Goal: Information Seeking & Learning: Learn about a topic

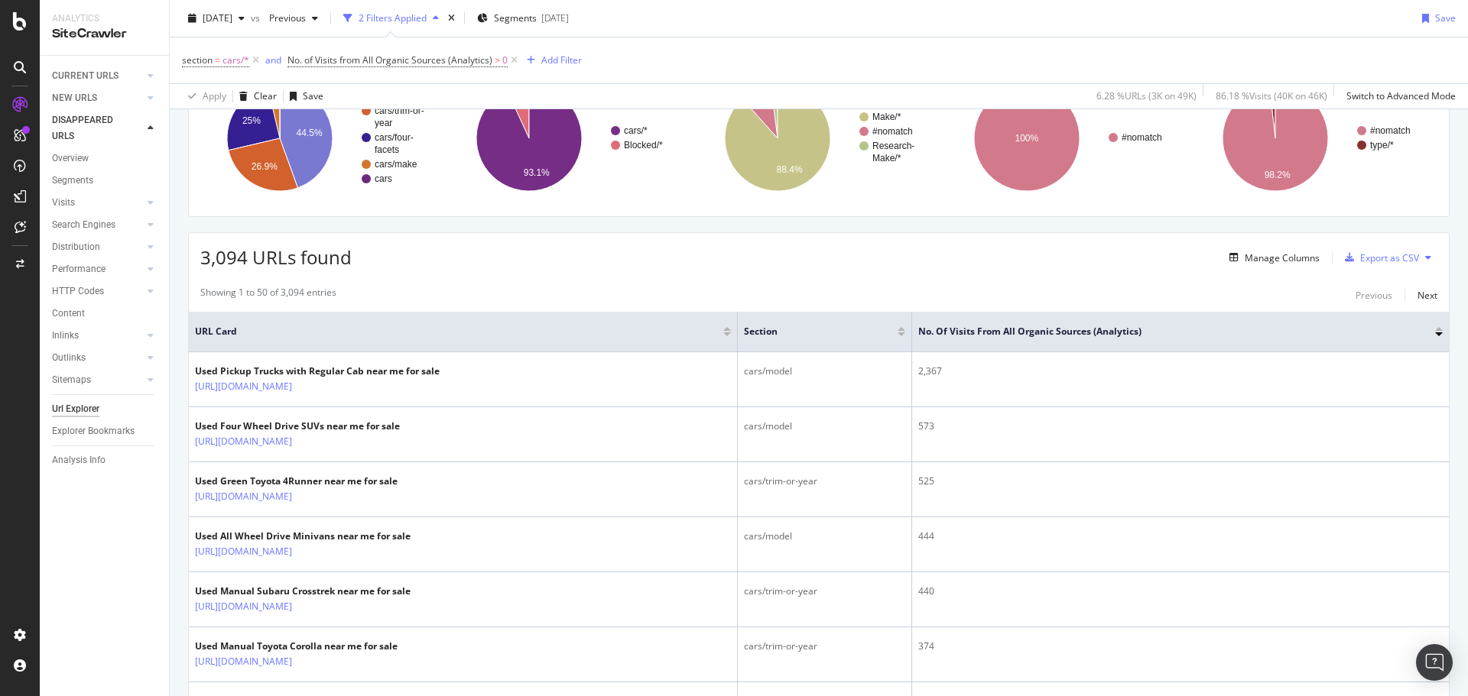
scroll to position [153, 0]
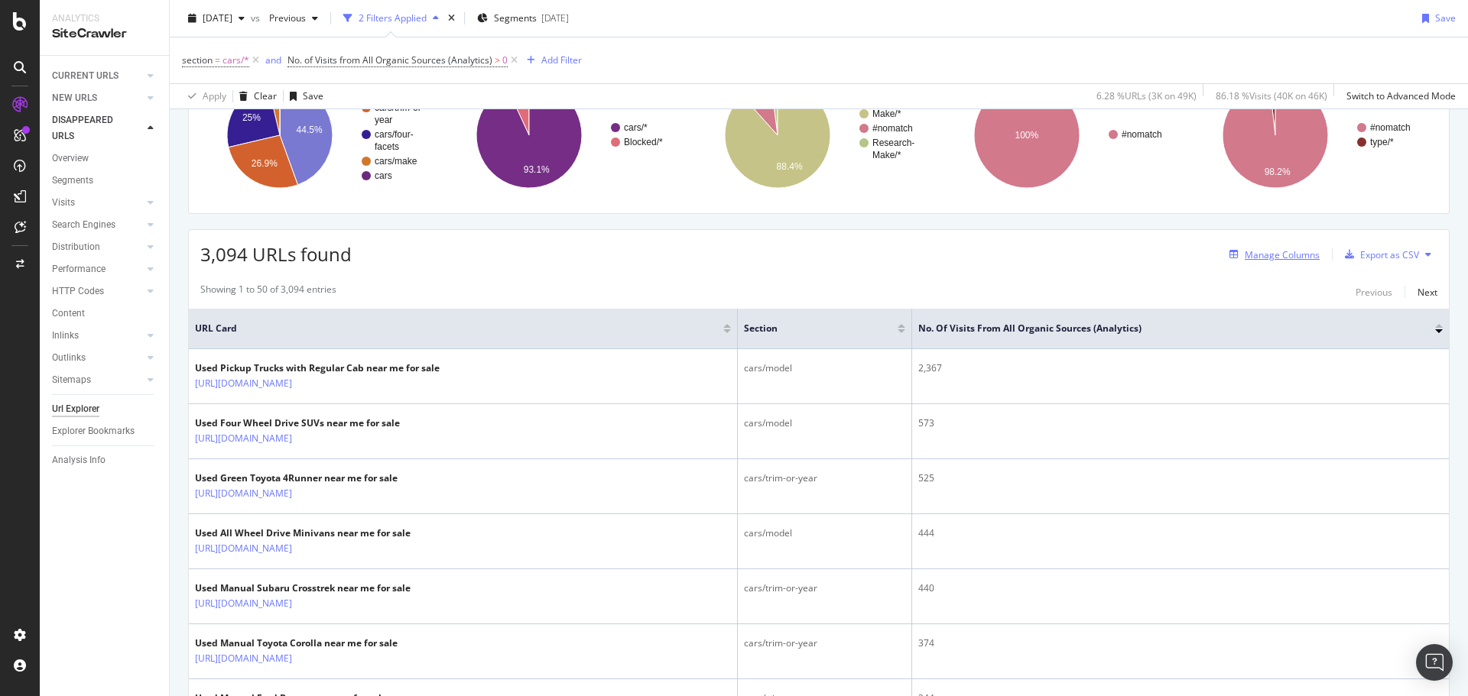
click at [1278, 258] on div "Manage Columns" at bounding box center [1282, 254] width 75 height 13
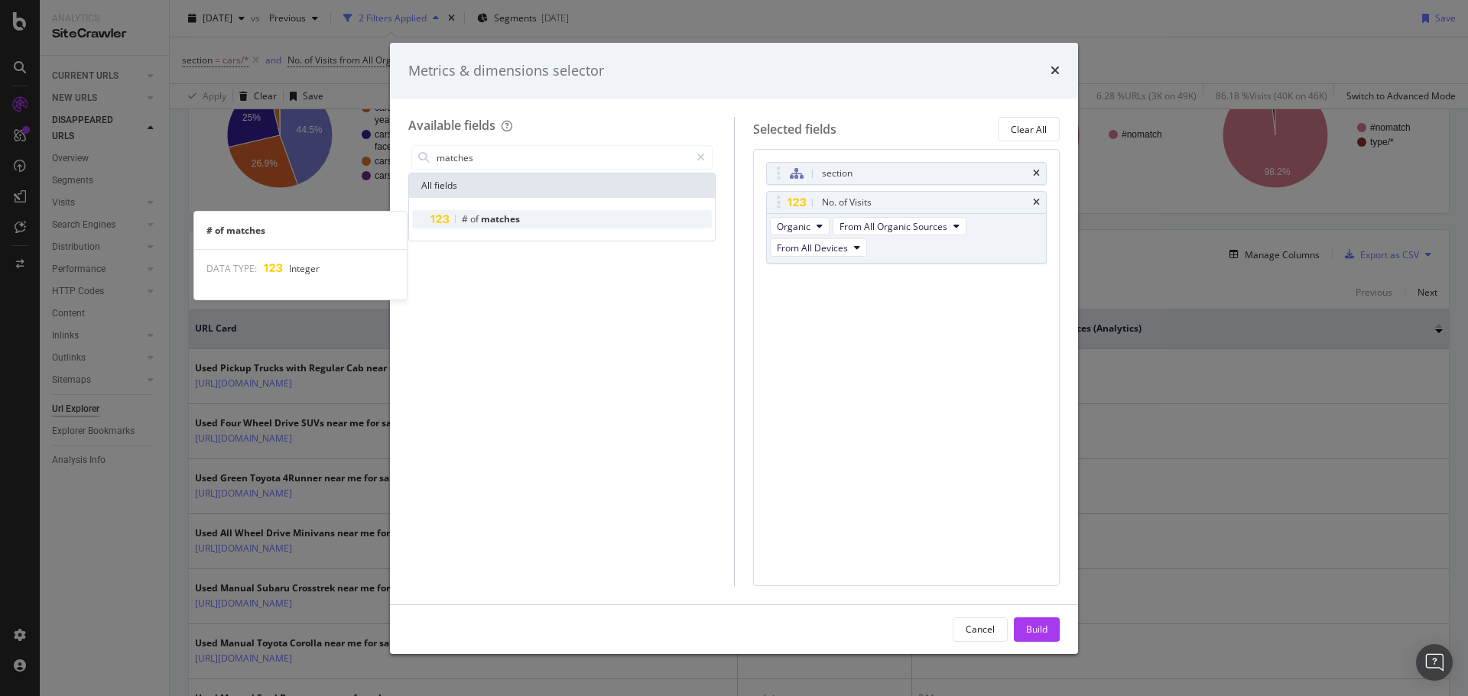
type input "matches"
click at [587, 216] on div "# of matches" at bounding box center [570, 219] width 281 height 18
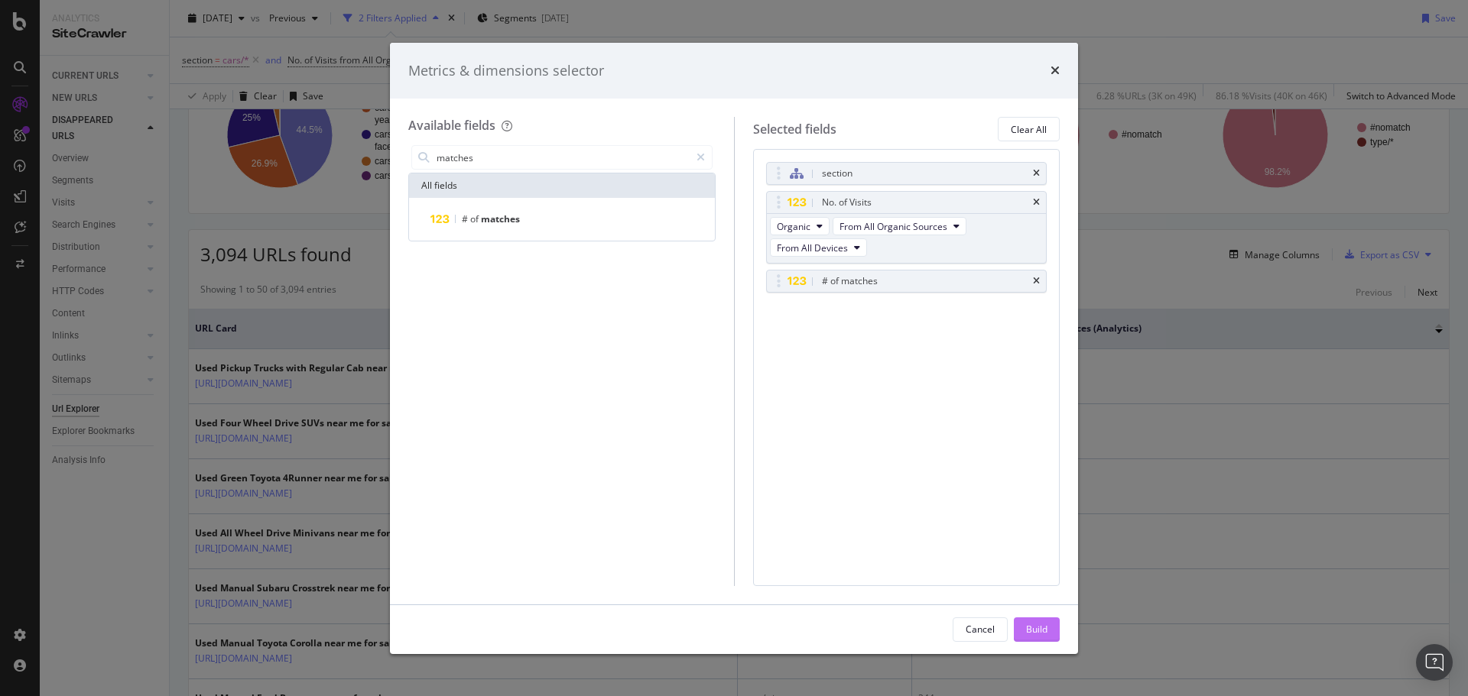
click at [1027, 623] on div "Build" at bounding box center [1036, 629] width 21 height 13
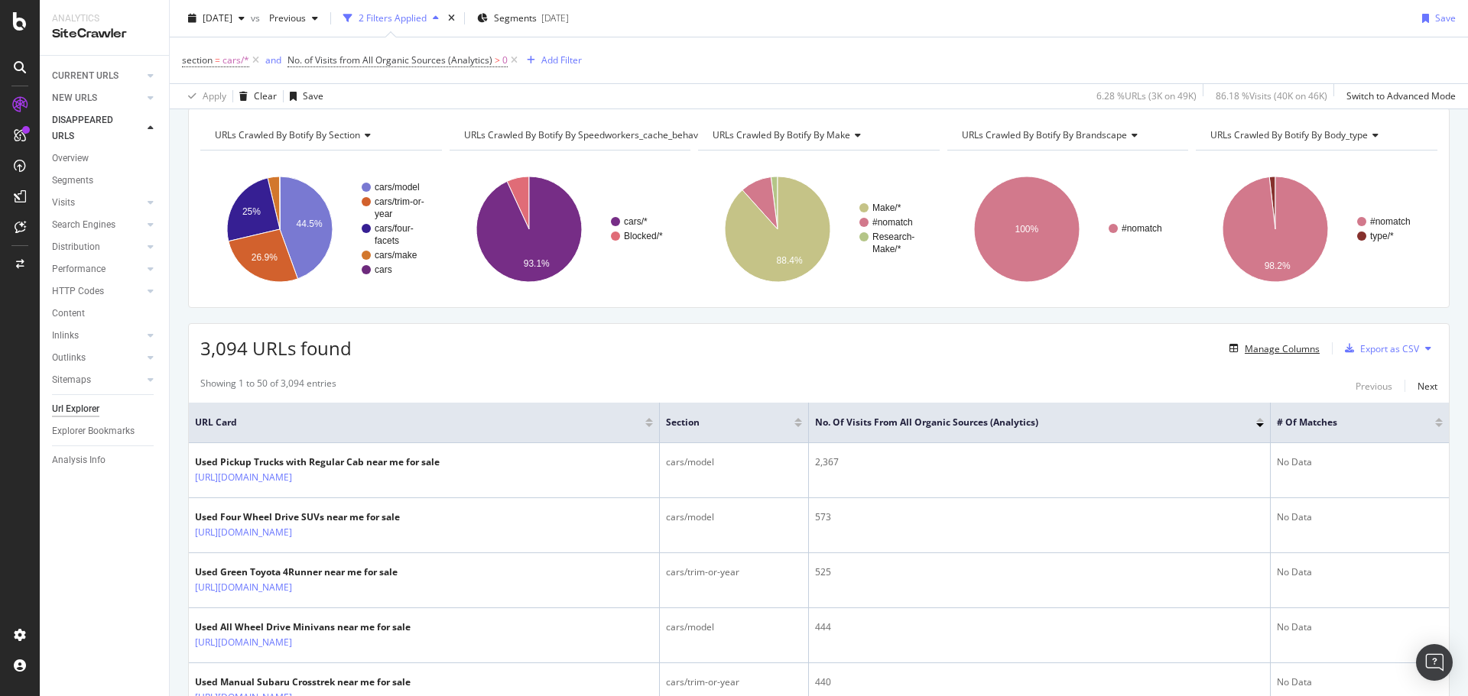
scroll to position [76, 0]
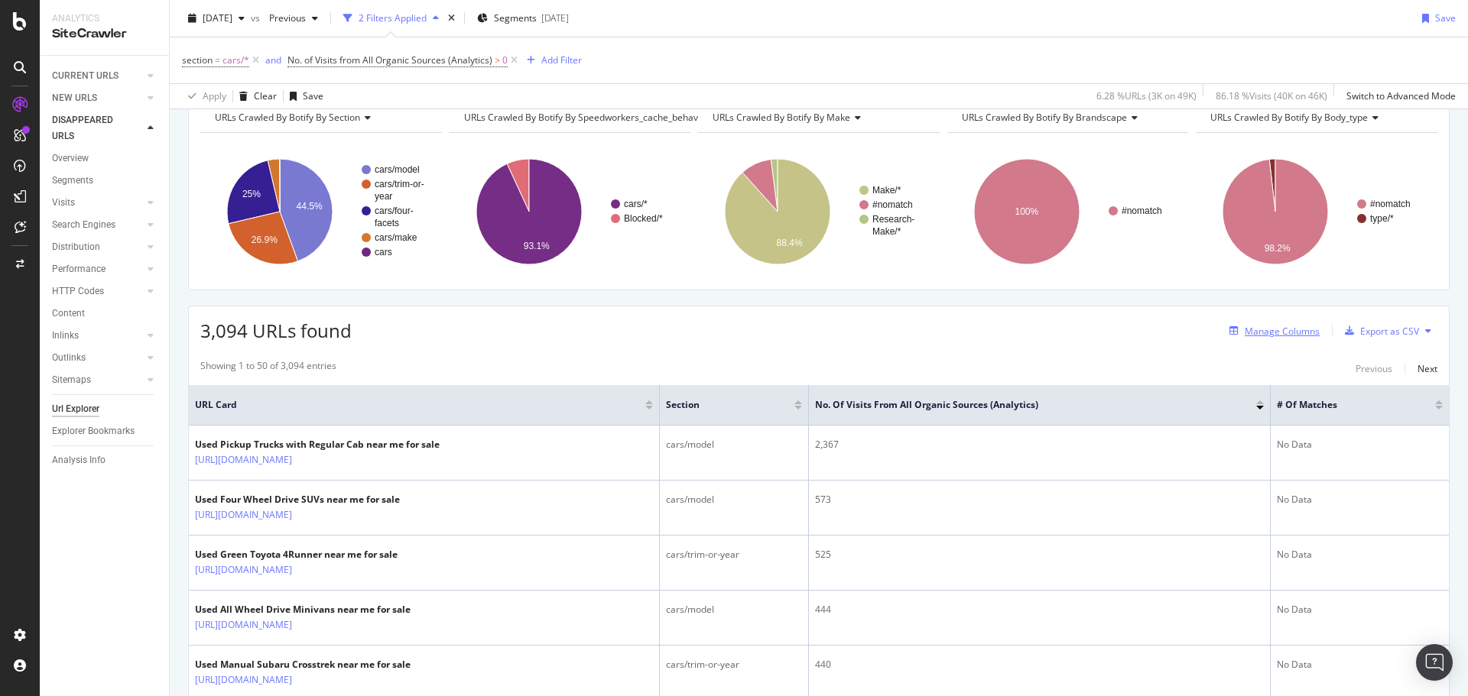
click at [1252, 329] on div "Manage Columns" at bounding box center [1282, 331] width 75 height 13
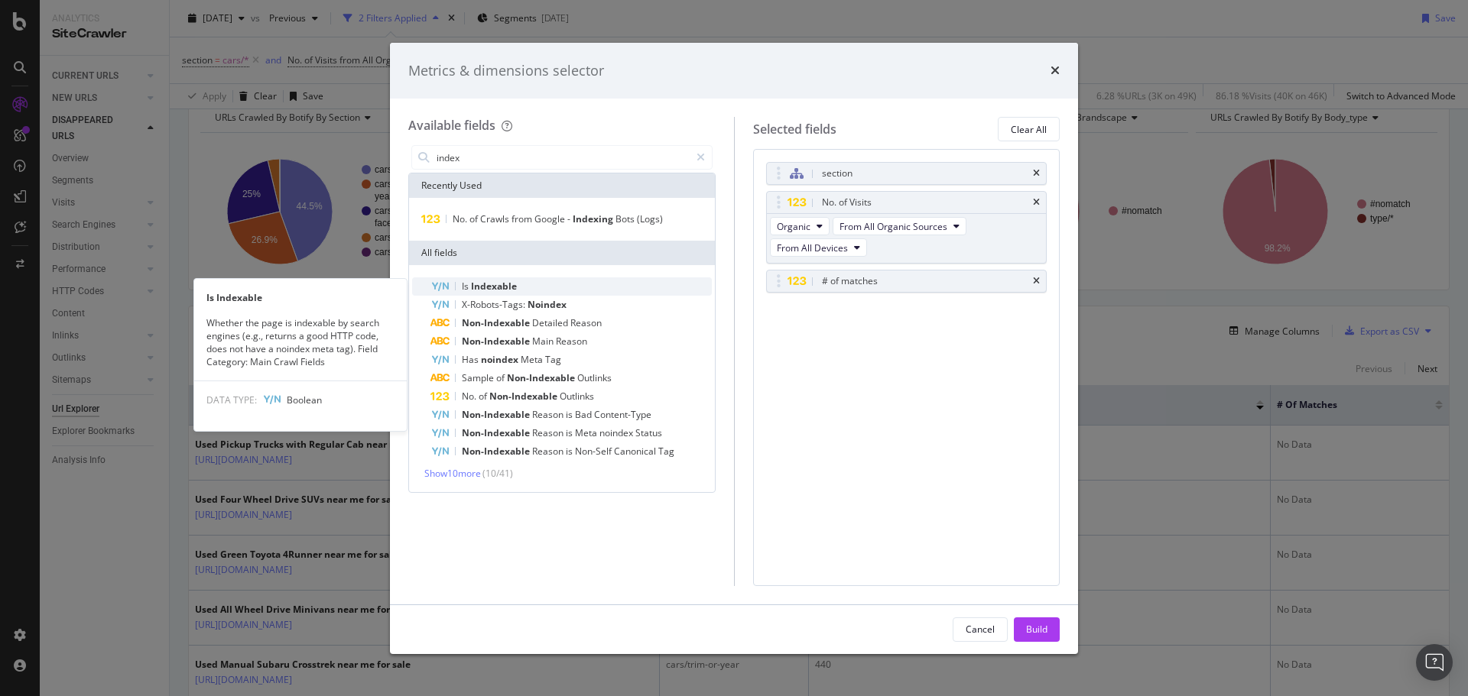
type input "index"
click at [539, 290] on div "Is Indexable" at bounding box center [570, 287] width 281 height 18
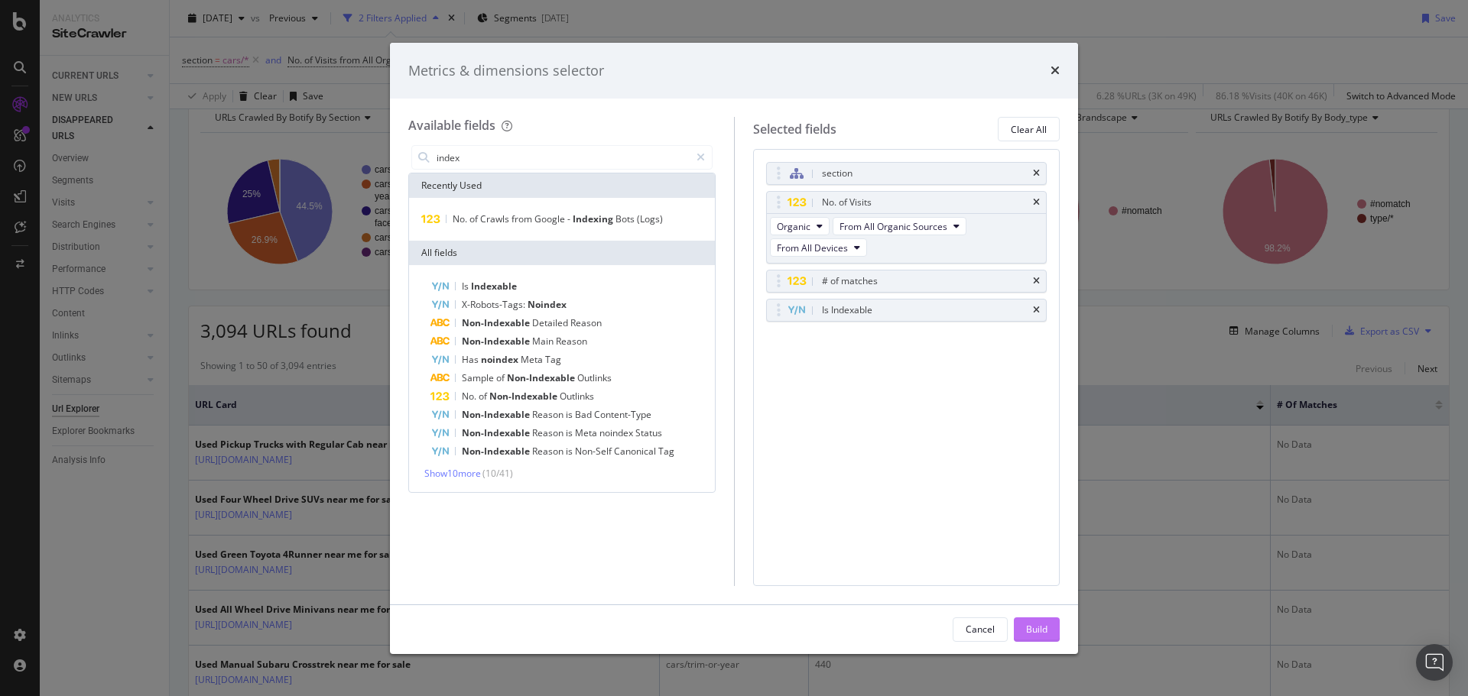
click at [1029, 623] on div "Build" at bounding box center [1036, 629] width 21 height 13
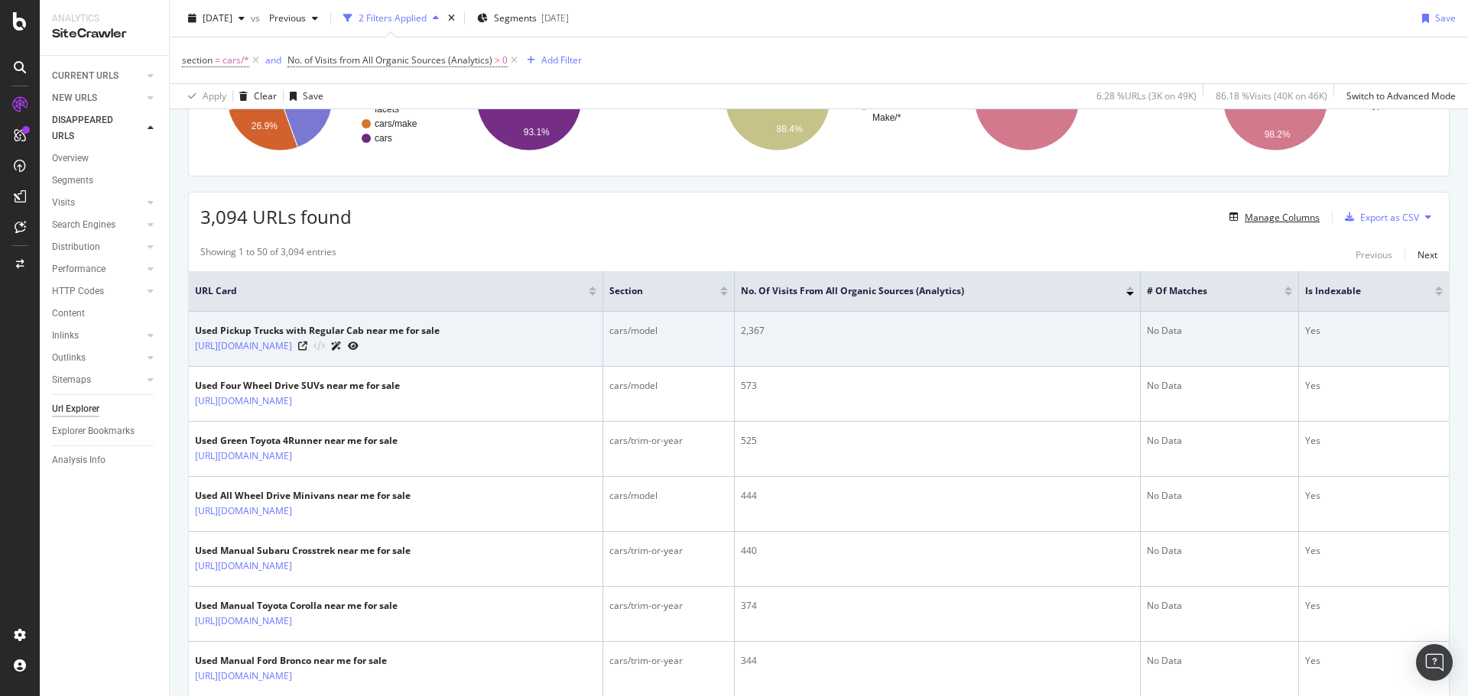
scroll to position [191, 0]
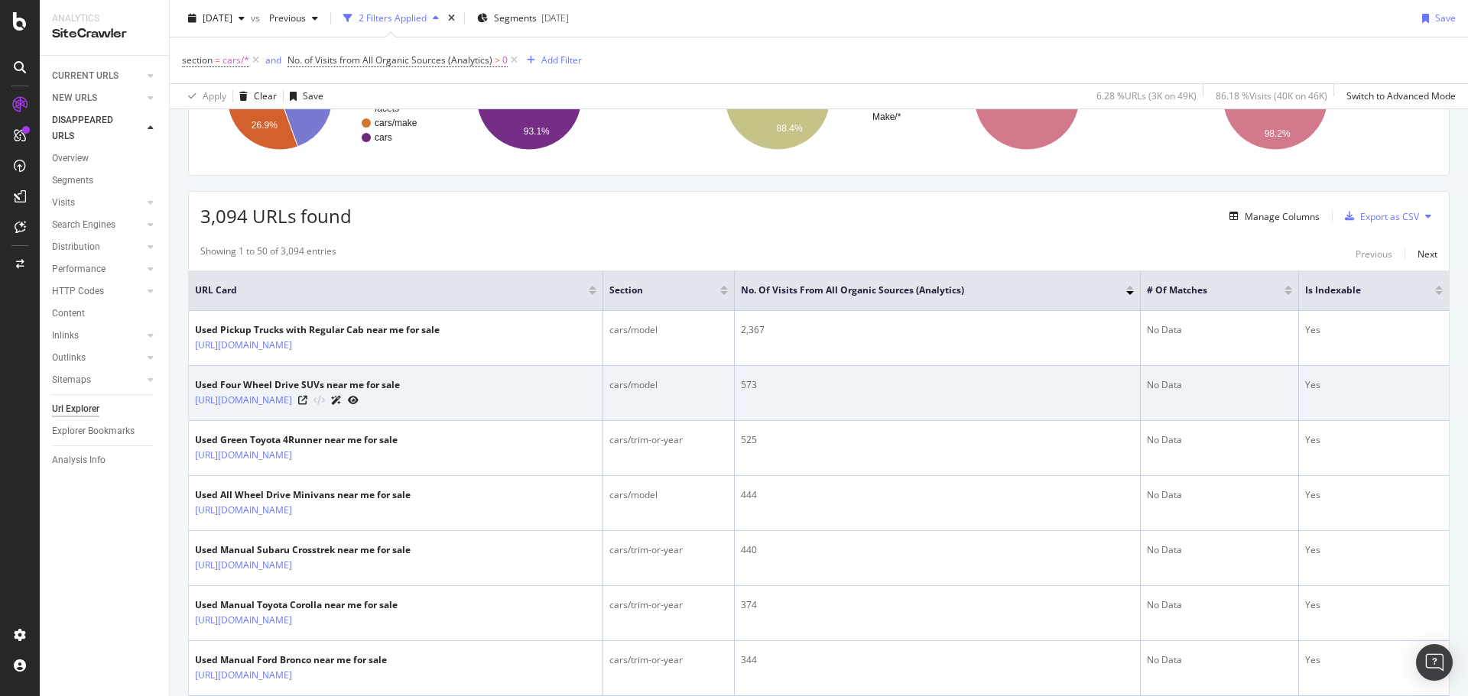
drag, startPoint x: 421, startPoint y: 397, endPoint x: 190, endPoint y: 403, distance: 231.7
click at [190, 403] on td "Used Four Wheel Drive SUVs near me for sale https://www.carmax.com/cars/suvs/fo…" at bounding box center [396, 393] width 414 height 55
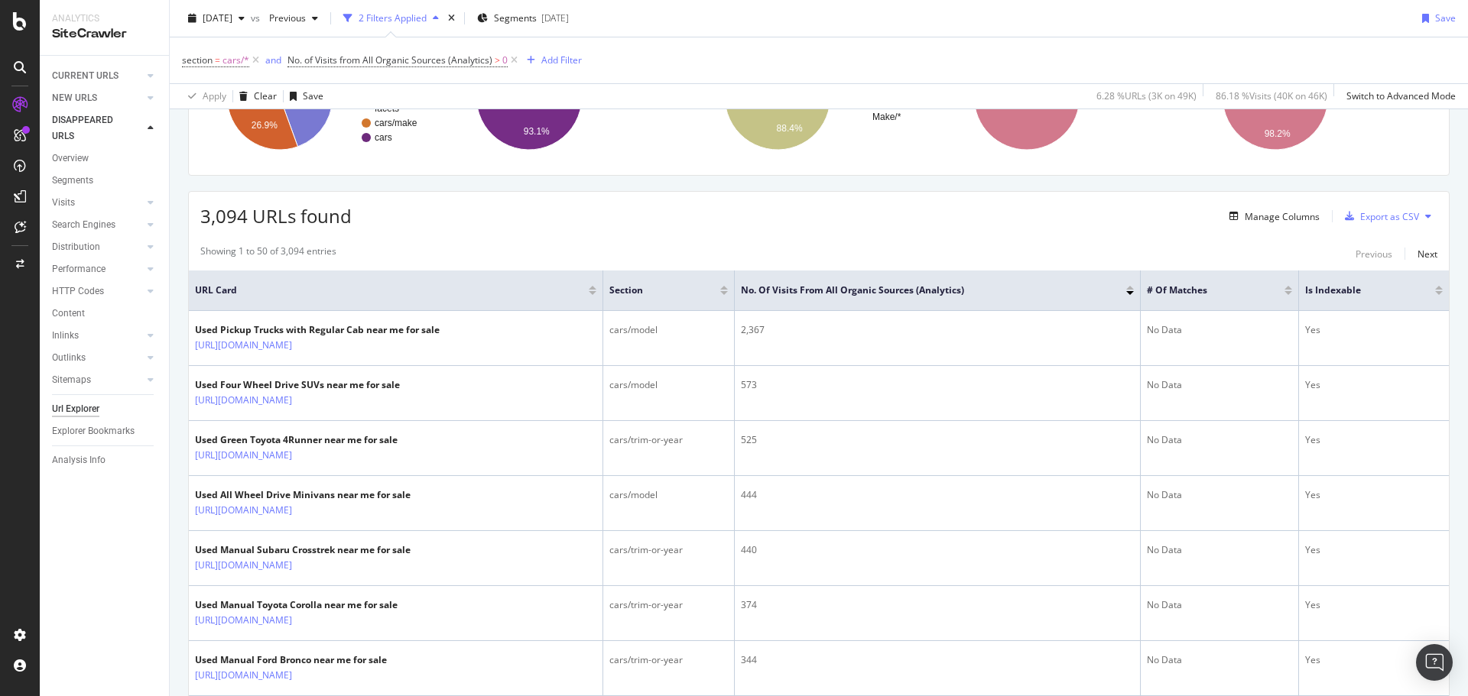
copy link "https://www.carmax.com/cars/suvs/four-wheel-drive"
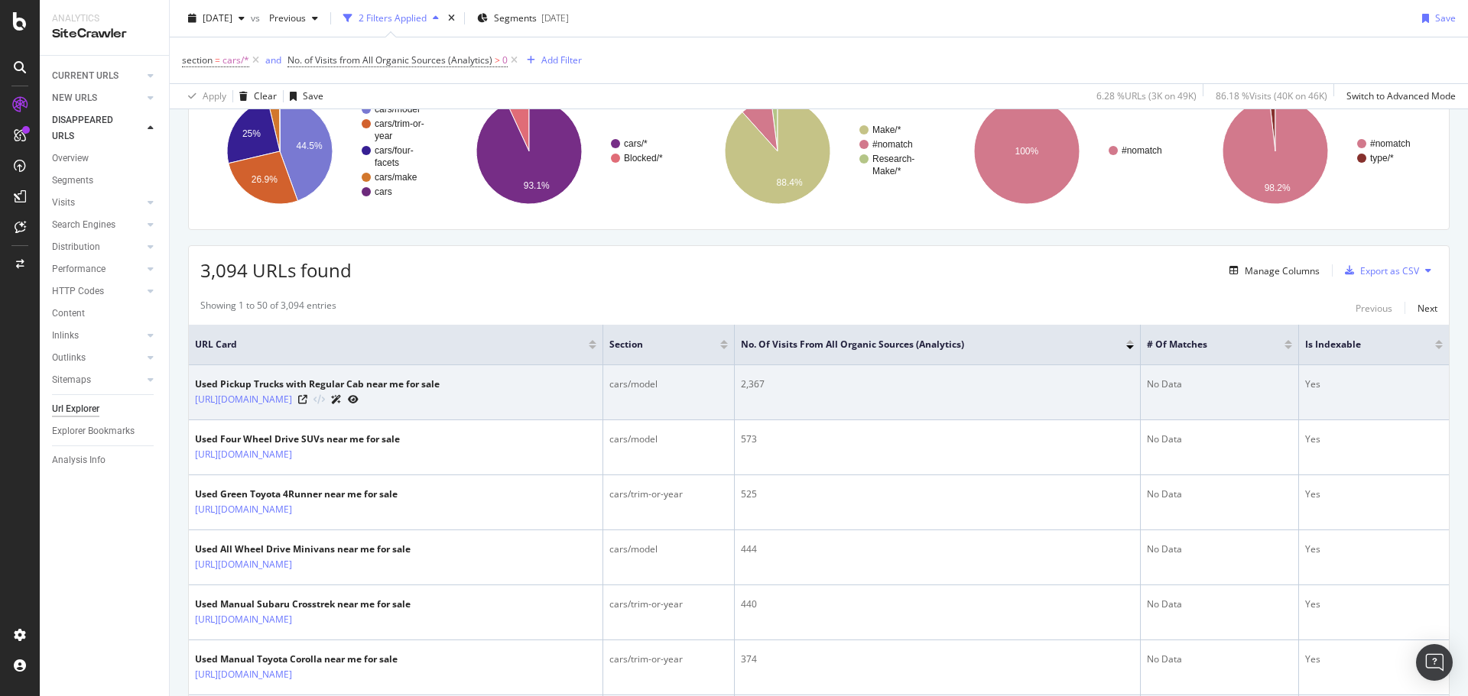
scroll to position [134, 0]
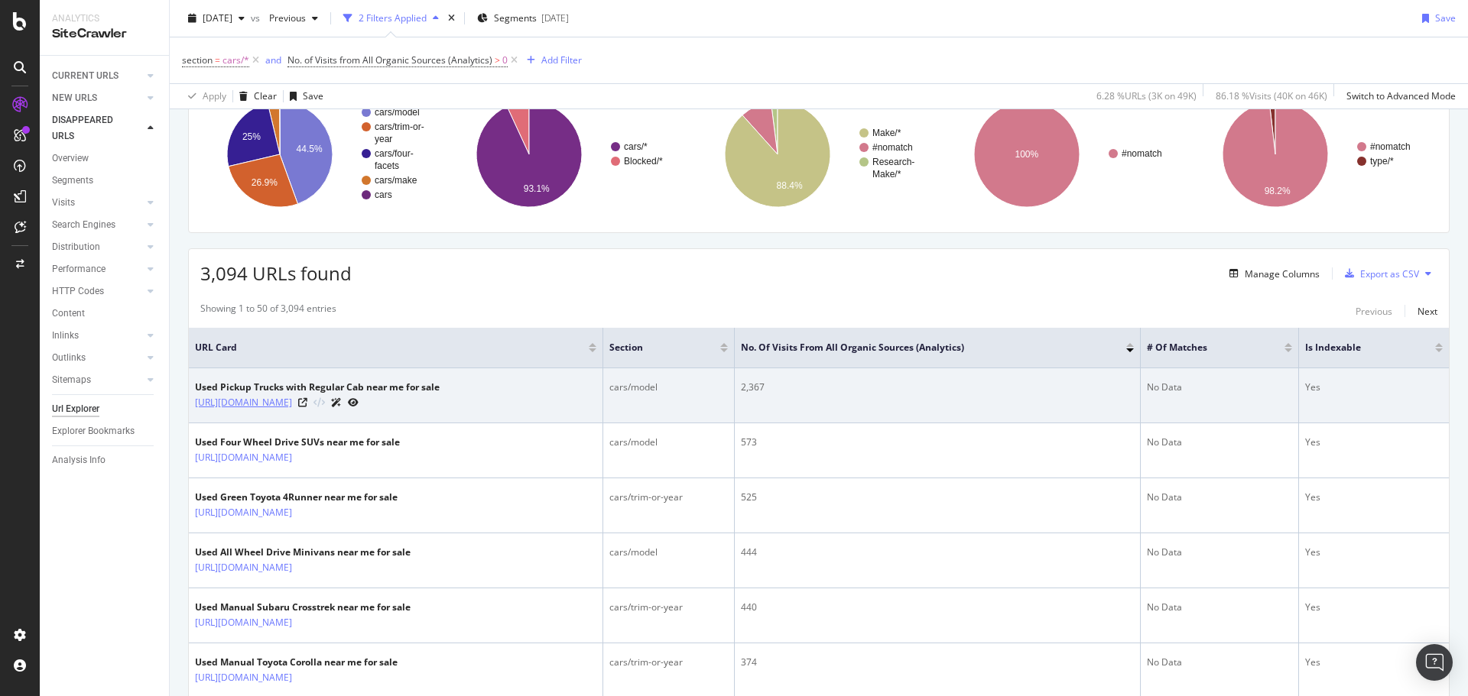
drag, startPoint x: 437, startPoint y: 403, endPoint x: 196, endPoint y: 399, distance: 240.8
click at [196, 399] on div "[URL][DOMAIN_NAME]" at bounding box center [317, 402] width 245 height 16
copy link "[URL][DOMAIN_NAME]"
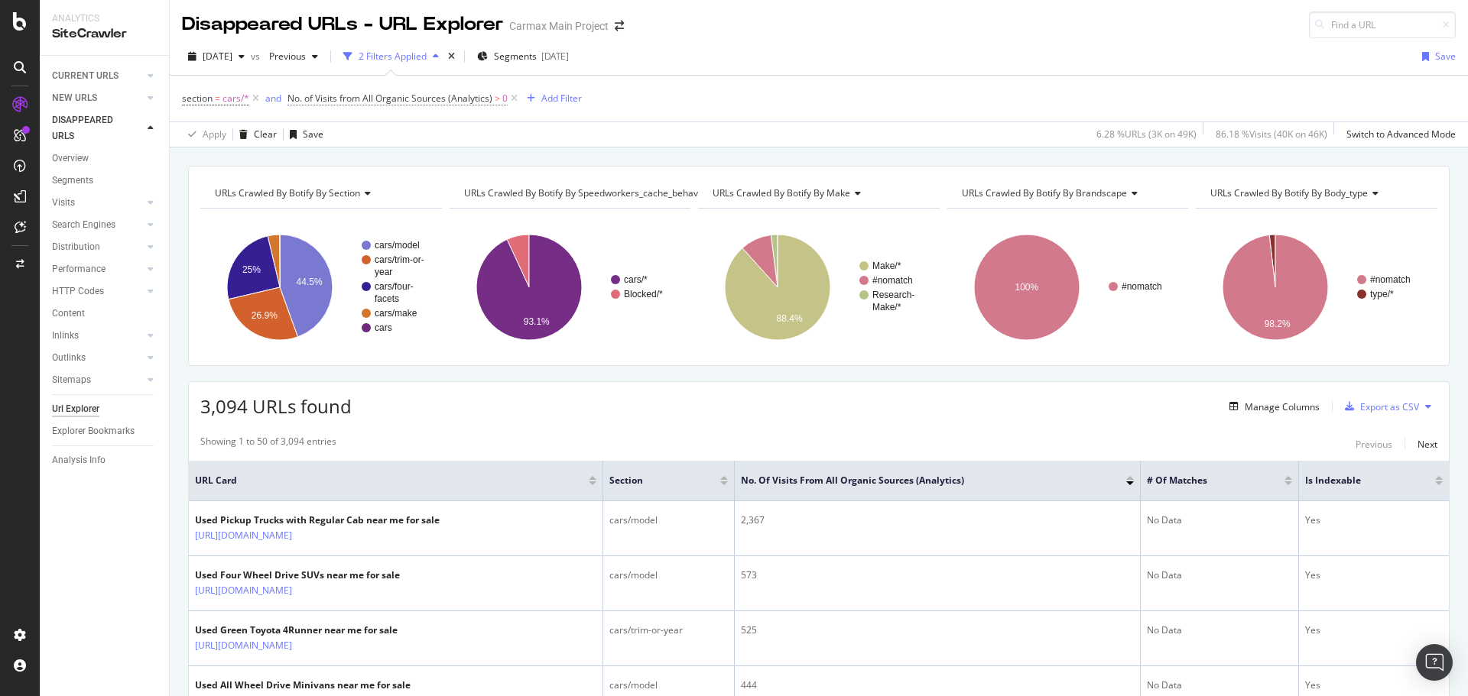
scroll to position [0, 0]
click at [553, 97] on div "Add Filter" at bounding box center [561, 99] width 41 height 13
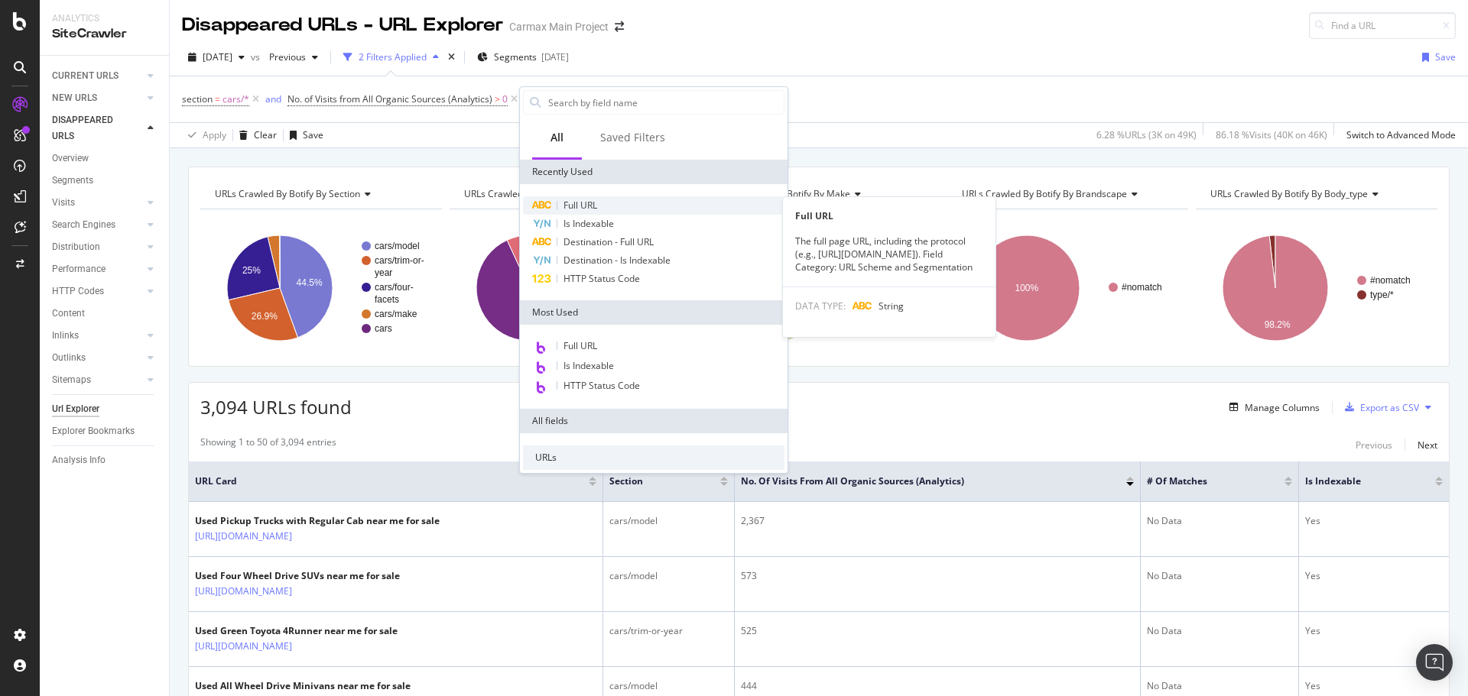
click at [584, 203] on span "Full URL" at bounding box center [580, 205] width 34 height 13
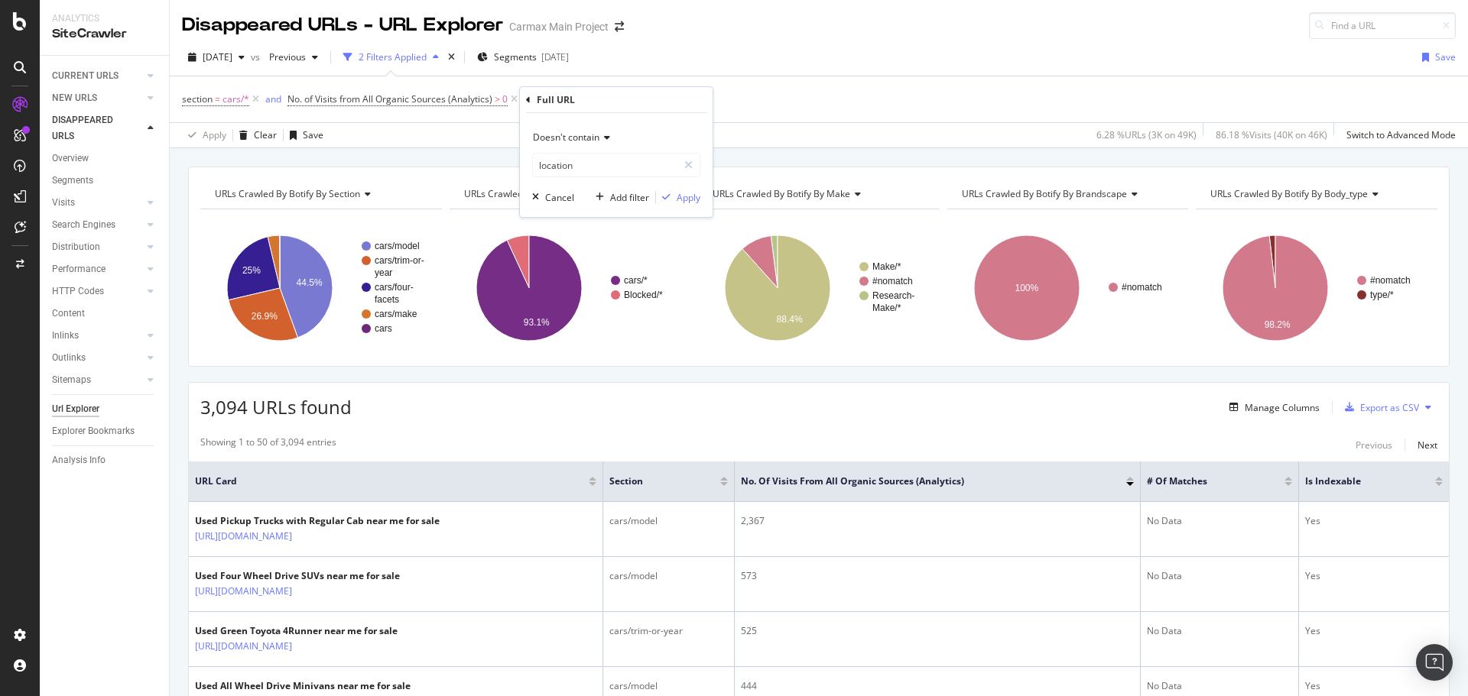
click at [597, 137] on span "Doesn't contain" at bounding box center [566, 137] width 67 height 13
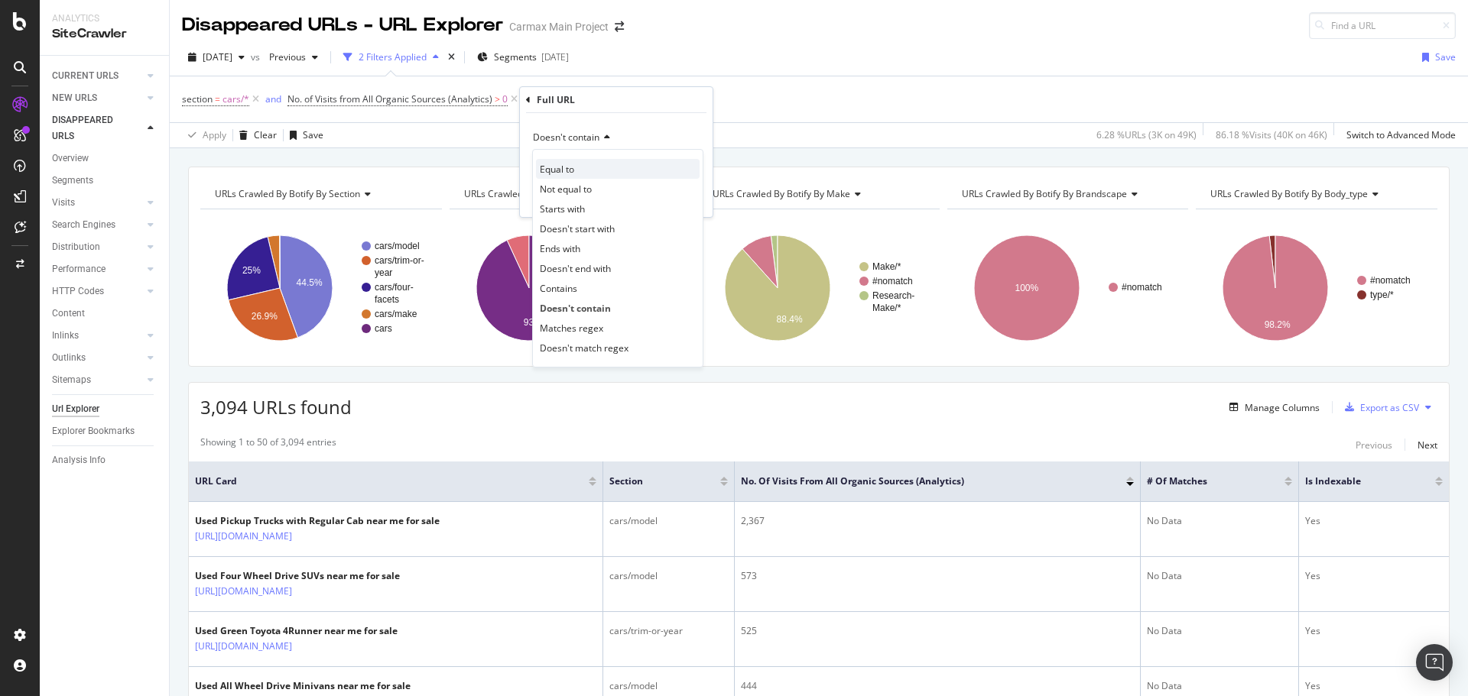
click at [583, 168] on div "Equal to" at bounding box center [618, 169] width 164 height 20
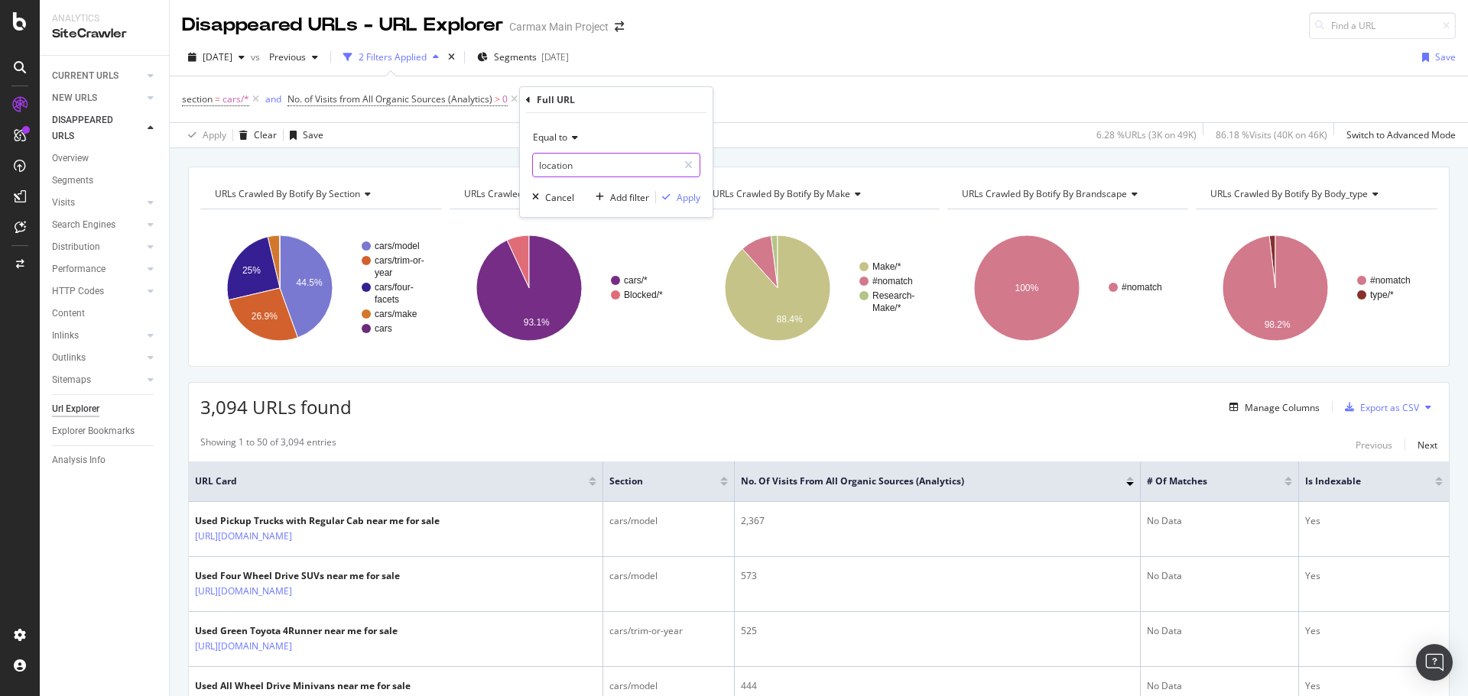
click at [583, 168] on input "location" at bounding box center [605, 165] width 144 height 24
paste input "[URL][DOMAIN_NAME]"
type input "[URL][DOMAIN_NAME]"
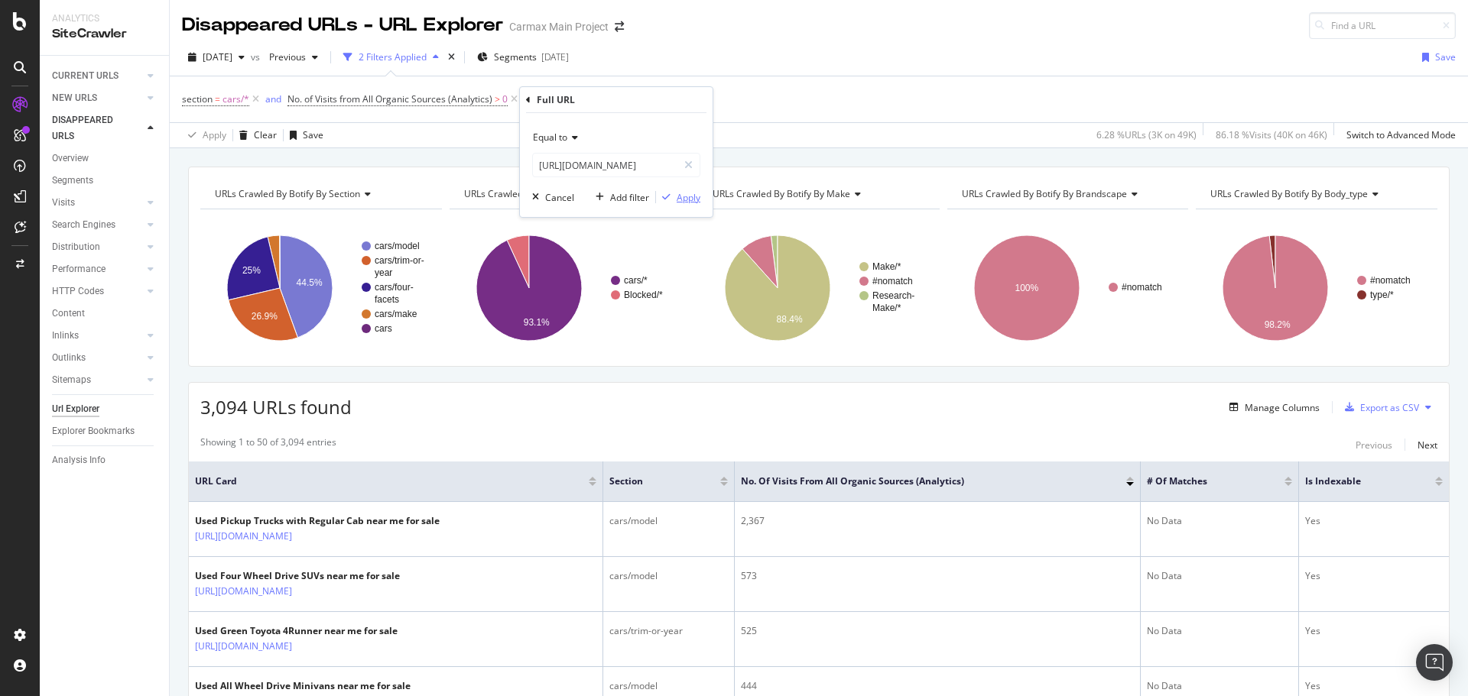
click at [680, 196] on div "Apply" at bounding box center [689, 197] width 24 height 13
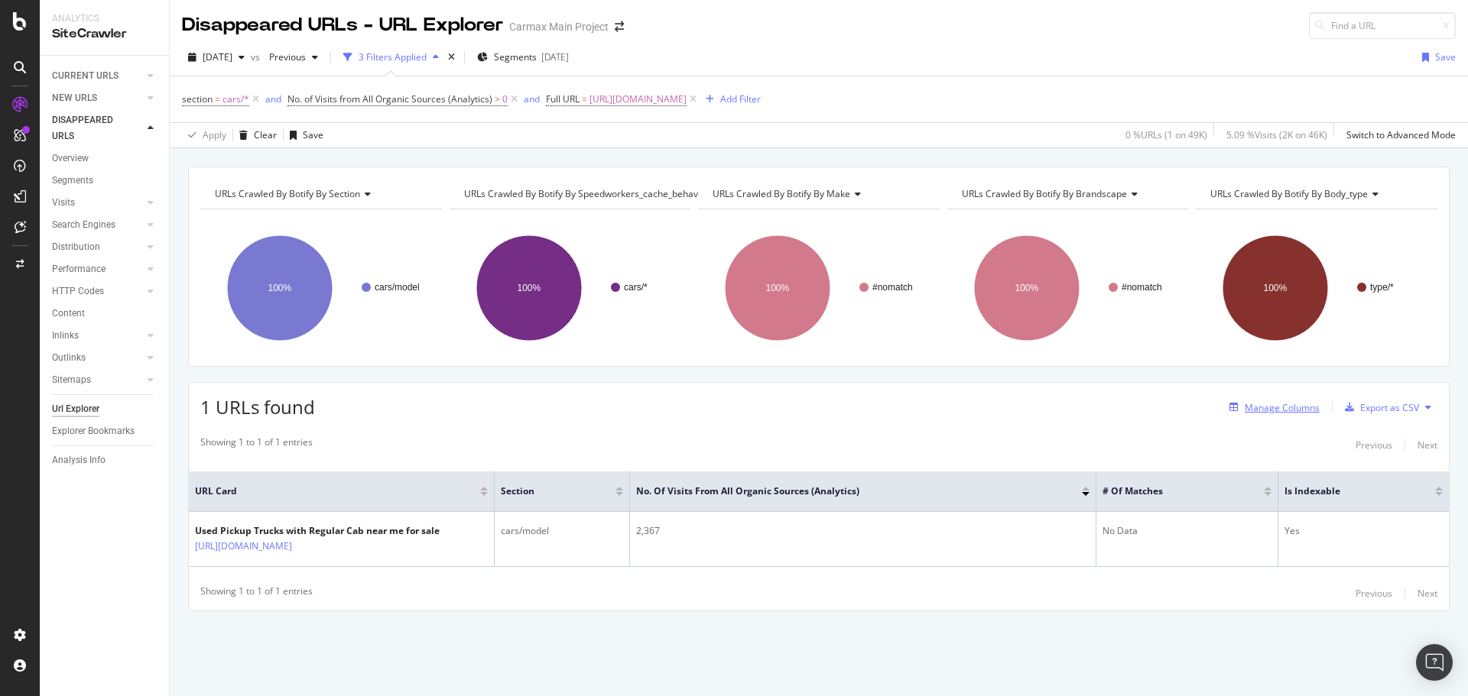
click at [1299, 402] on div "Manage Columns" at bounding box center [1282, 407] width 75 height 13
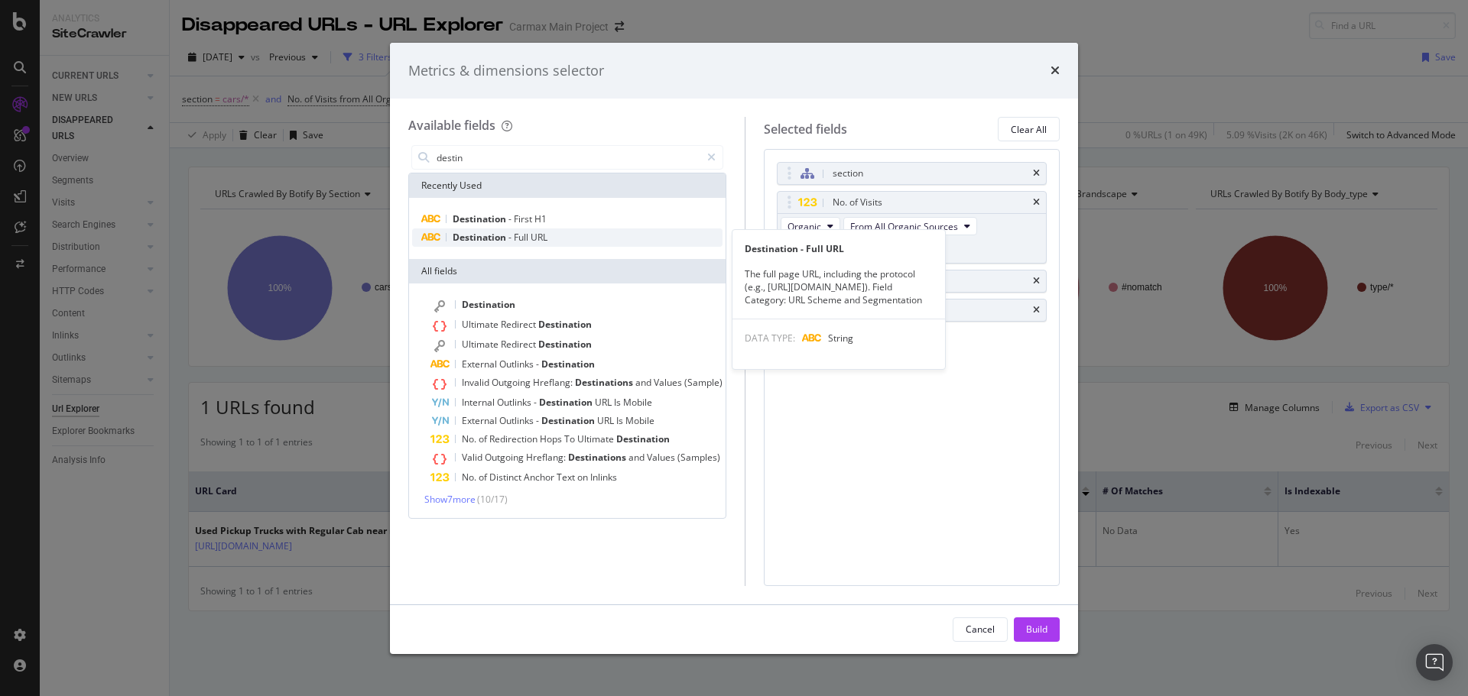
type input "destin"
click at [525, 234] on span "Full" at bounding box center [522, 237] width 17 height 13
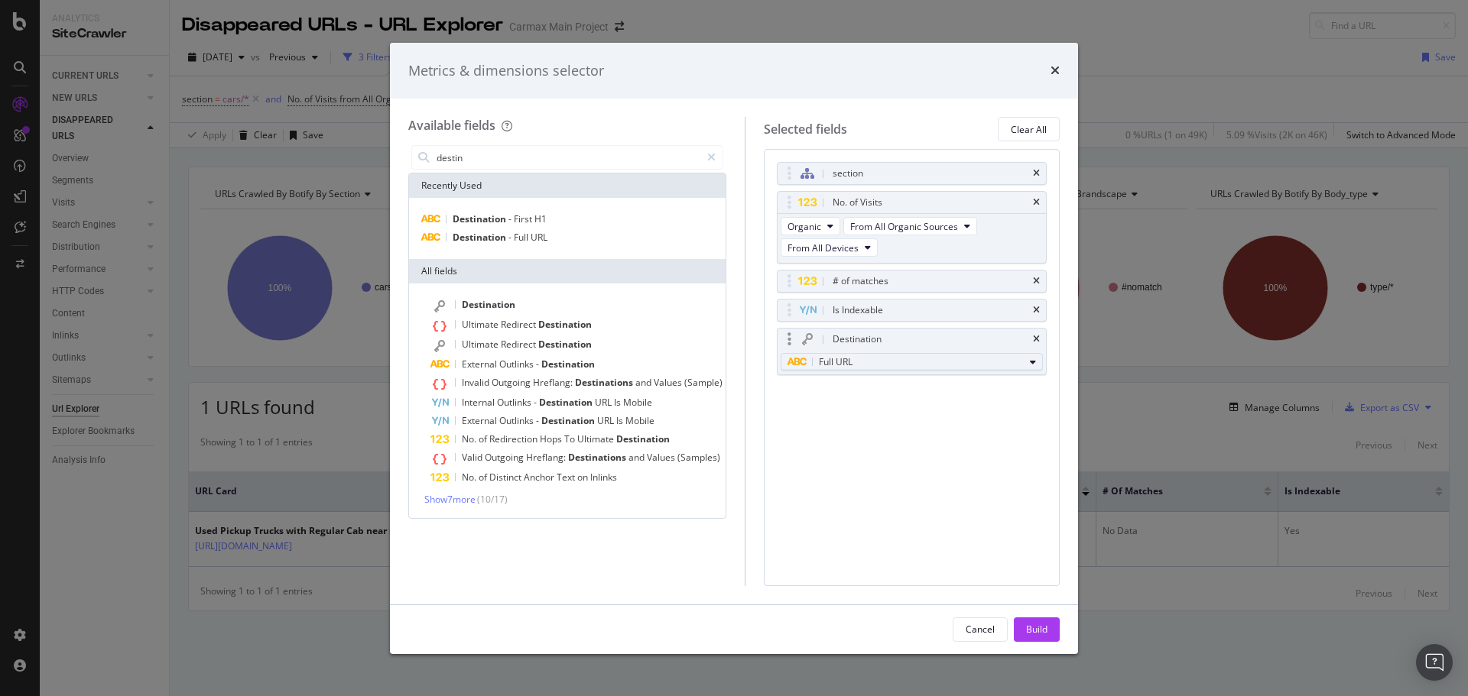
click at [826, 363] on span "Full URL" at bounding box center [836, 361] width 34 height 13
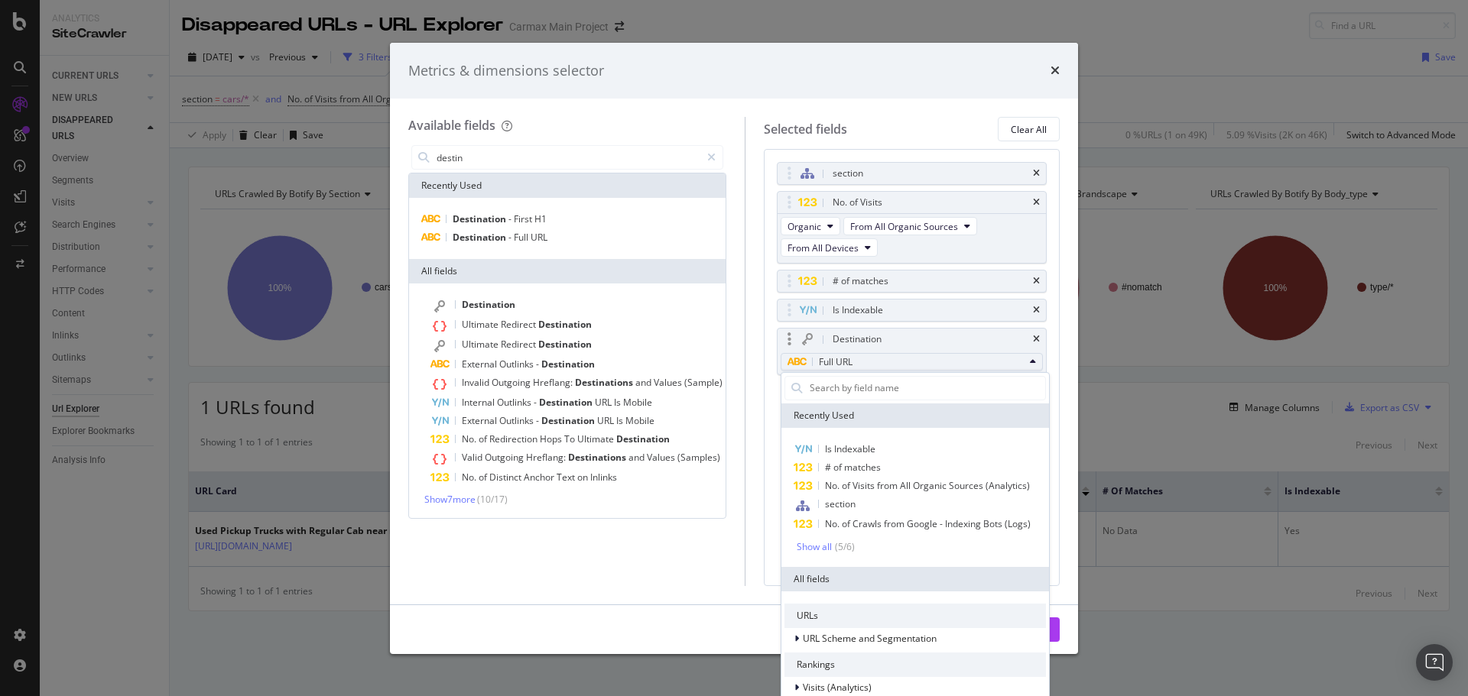
click at [826, 363] on span "Full URL" at bounding box center [836, 361] width 34 height 13
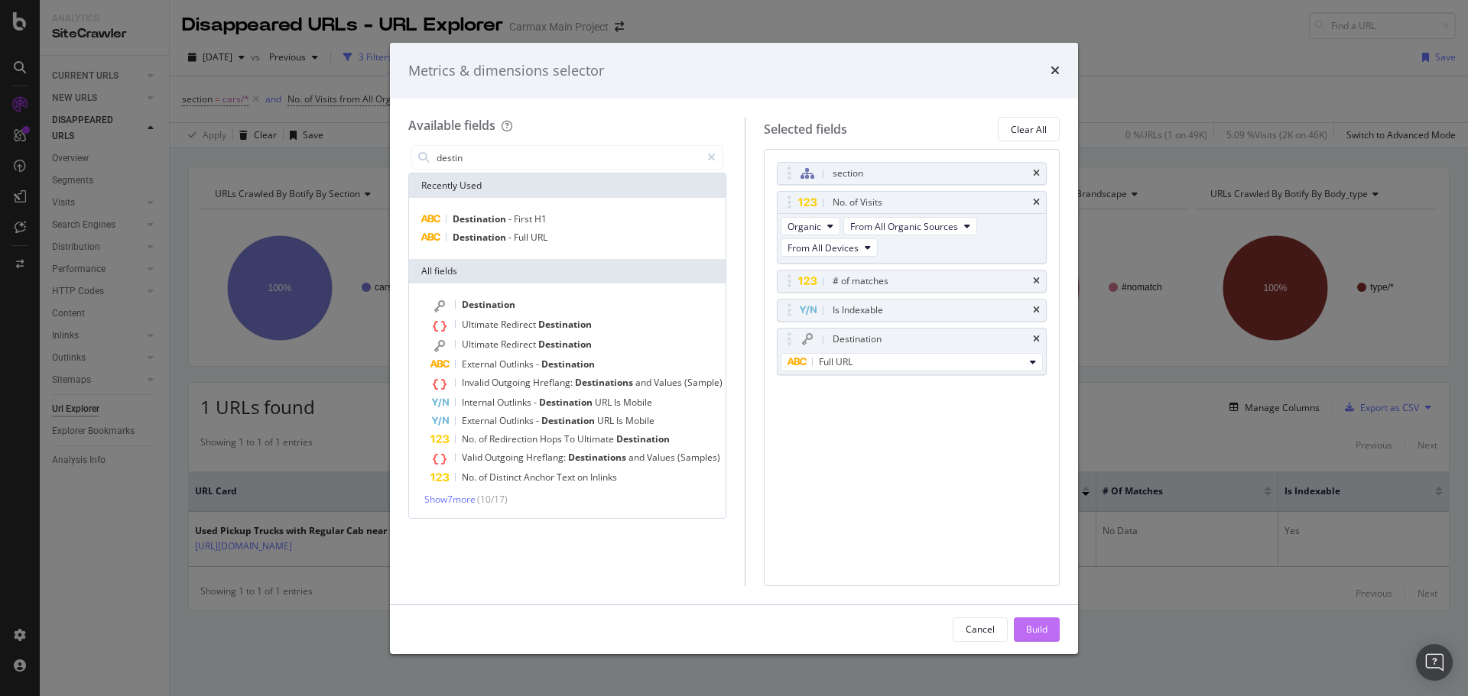
click at [1036, 625] on div "Build" at bounding box center [1036, 629] width 21 height 13
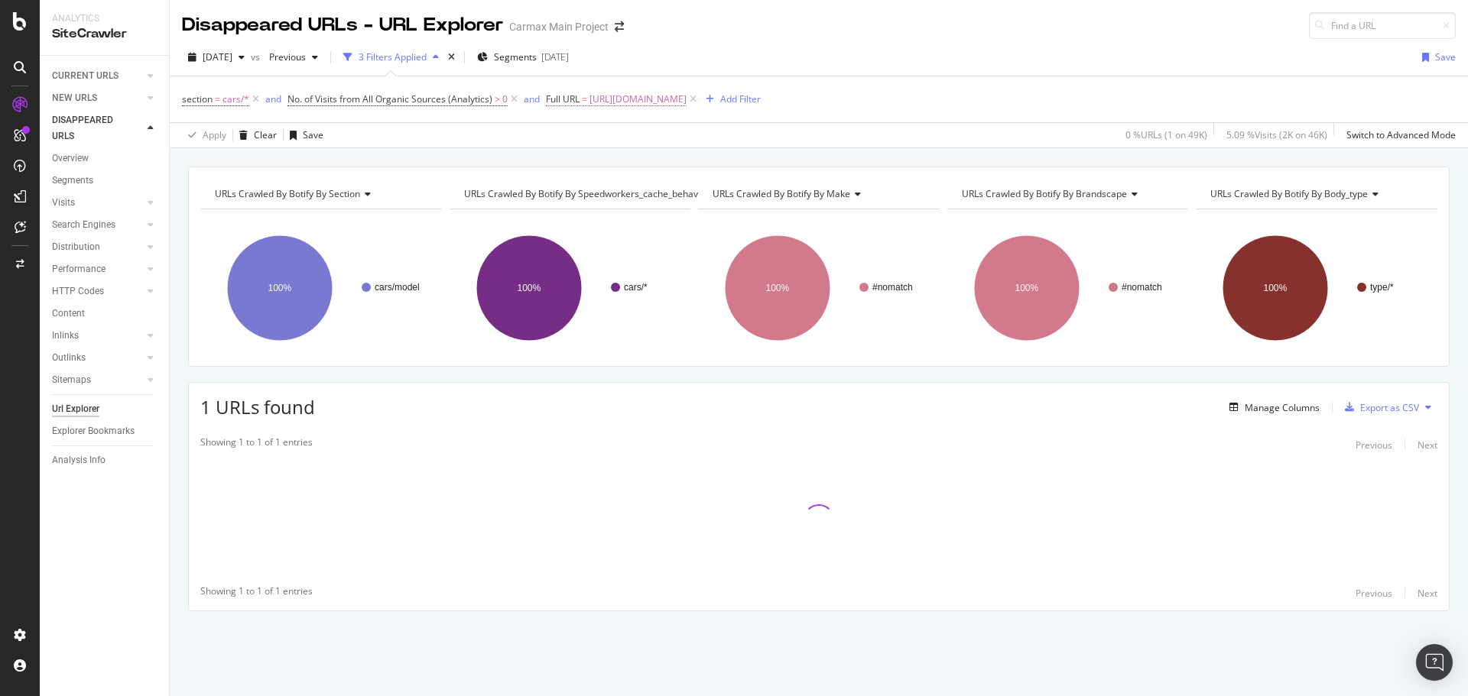
click at [673, 96] on span "[URL][DOMAIN_NAME]" at bounding box center [637, 99] width 97 height 21
click at [676, 165] on input "[URL][DOMAIN_NAME]" at bounding box center [631, 163] width 144 height 24
click at [771, 138] on div "Apply Clear Save 0 % URLs ( 1 on 49K ) 5.09 % Visits ( 2K on 46K ) Switch to Ad…" at bounding box center [819, 134] width 1298 height 25
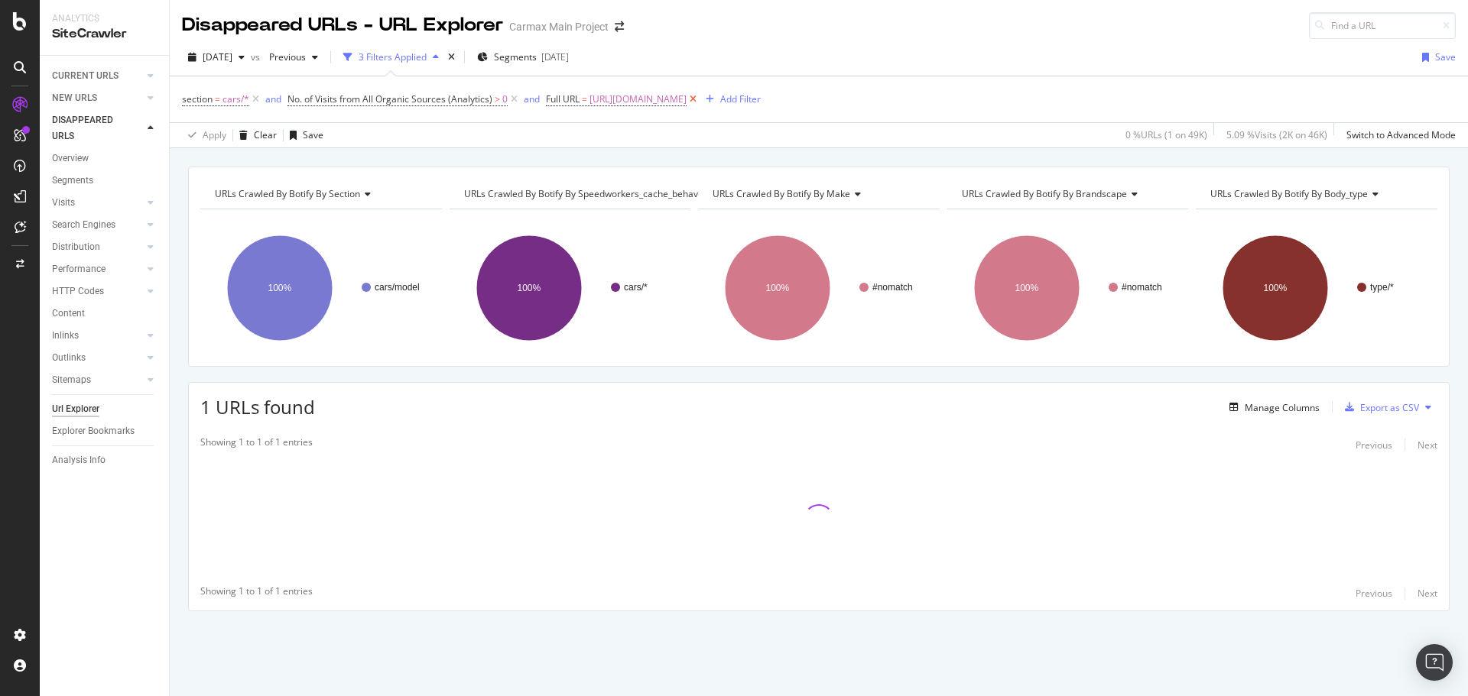
click at [699, 102] on icon at bounding box center [692, 99] width 13 height 15
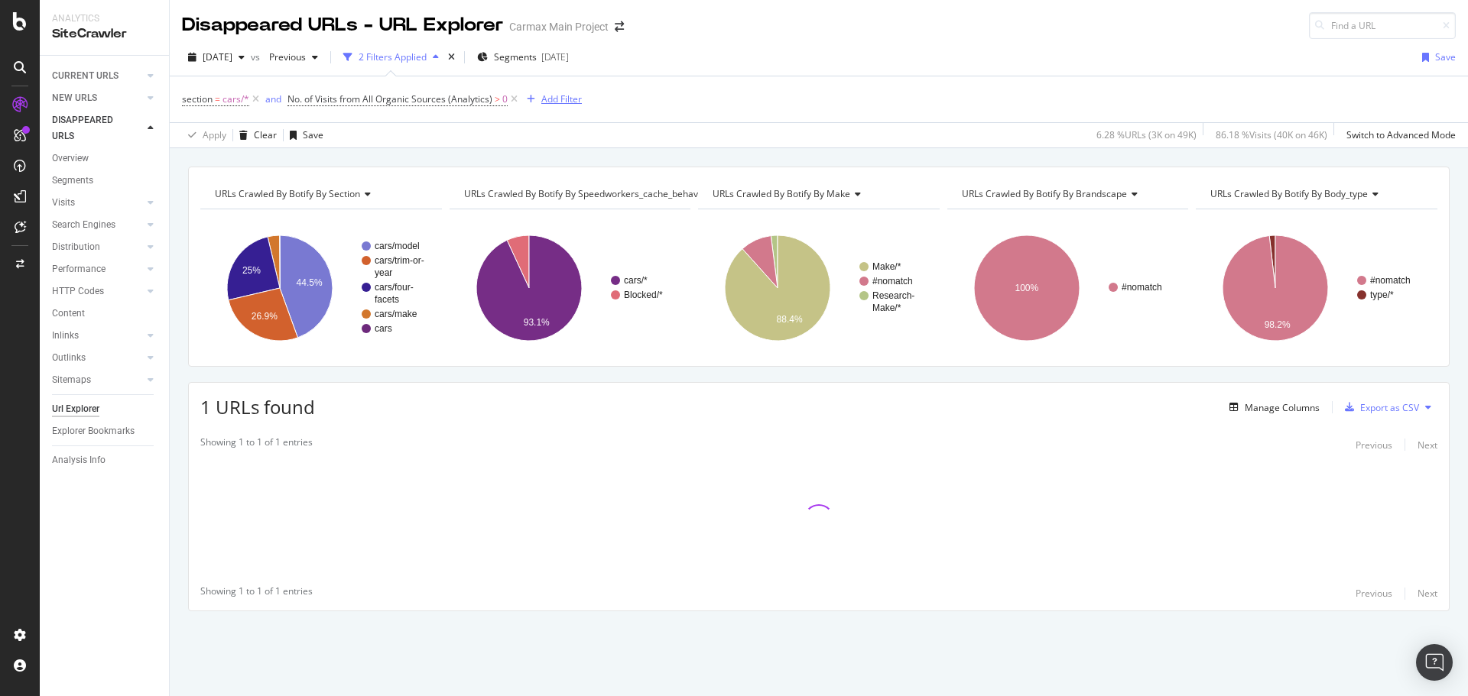
click at [565, 96] on div "Add Filter" at bounding box center [561, 99] width 41 height 13
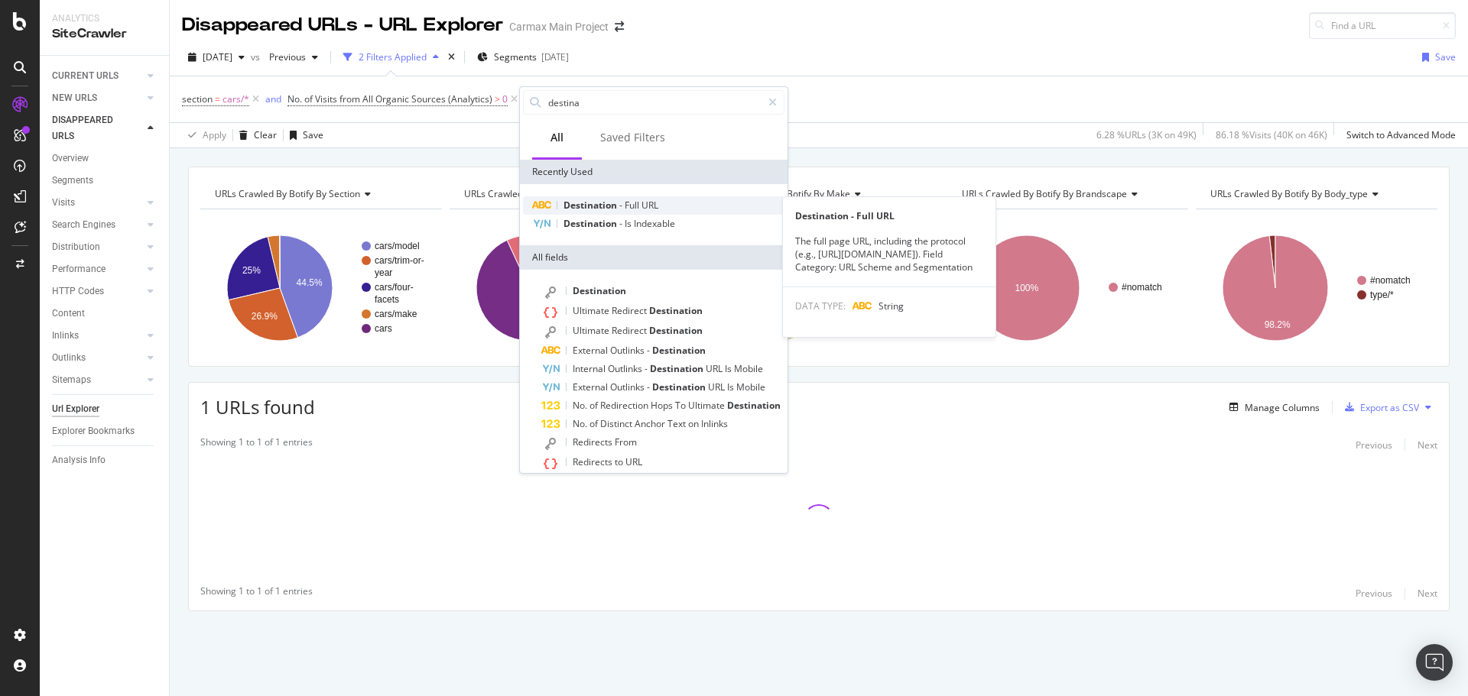
type input "destina"
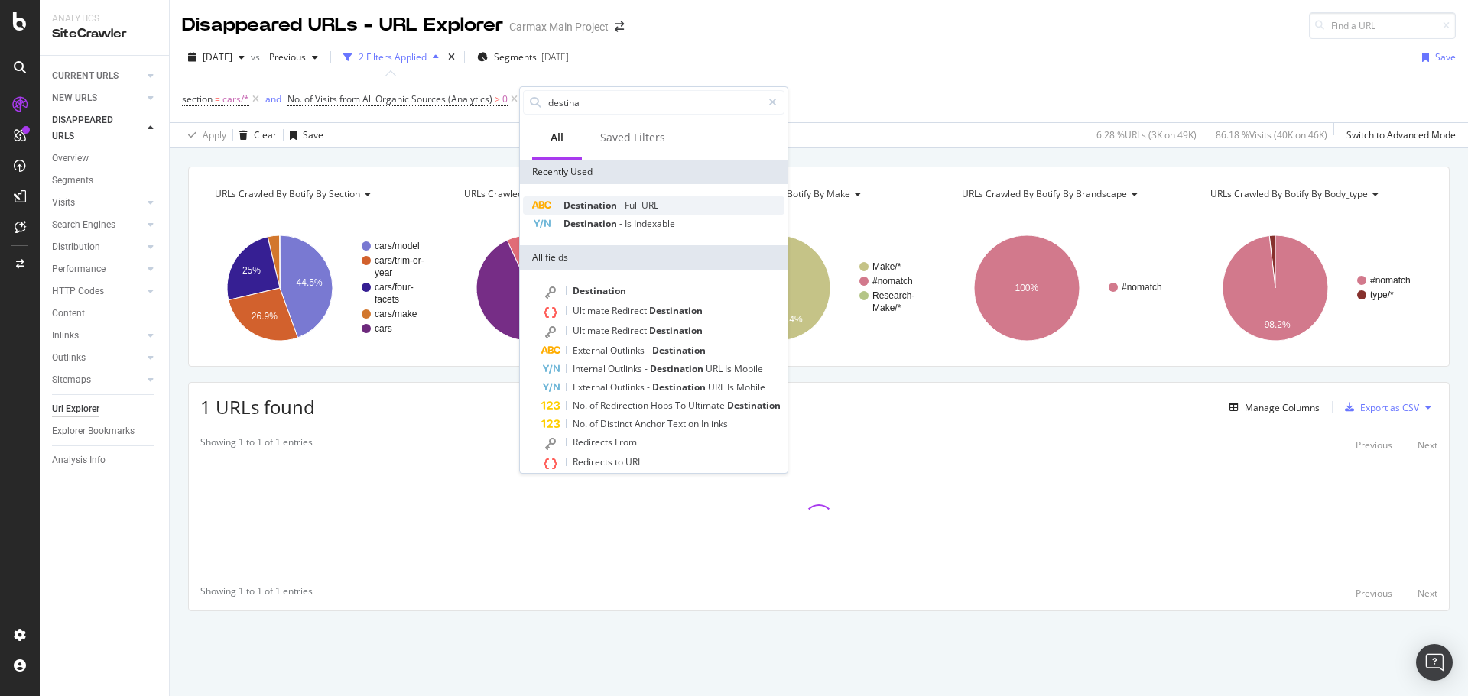
click at [609, 200] on span "Destination" at bounding box center [591, 205] width 56 height 13
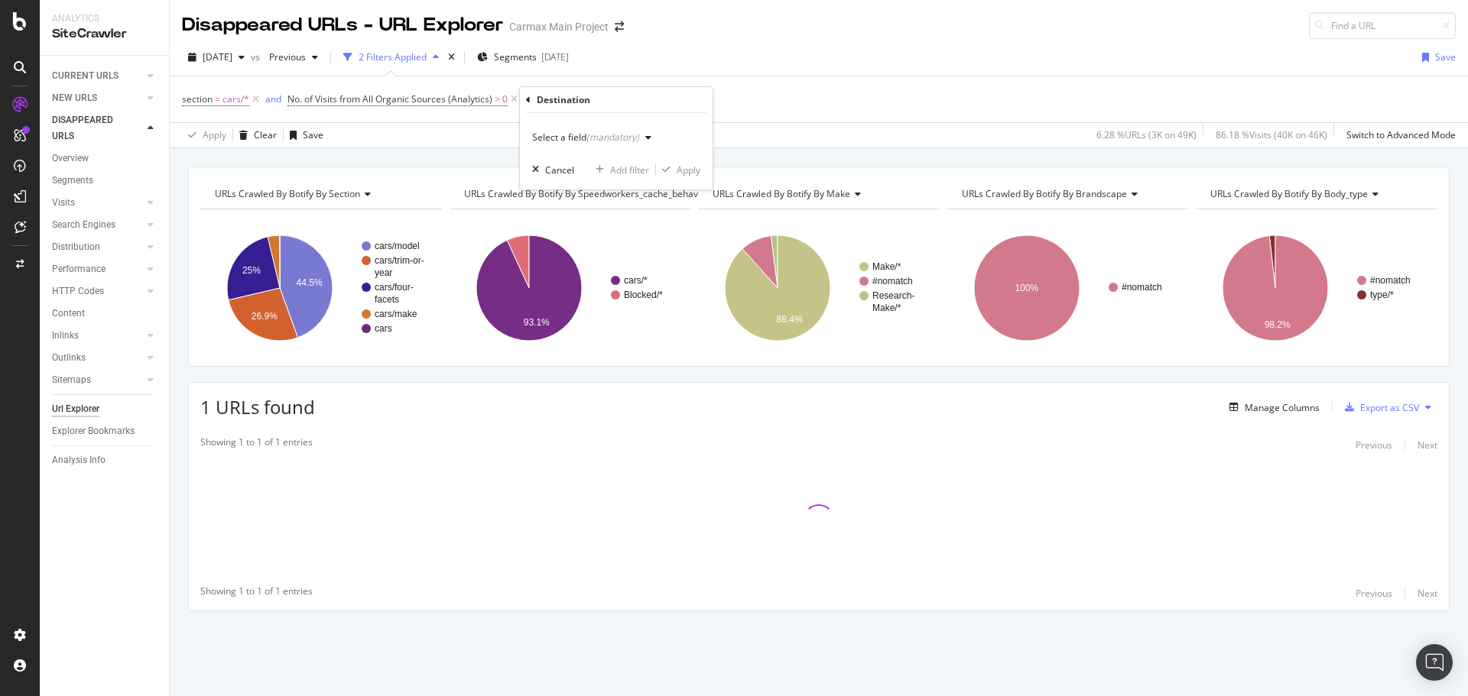
click at [605, 135] on div "(mandatory)" at bounding box center [612, 137] width 53 height 13
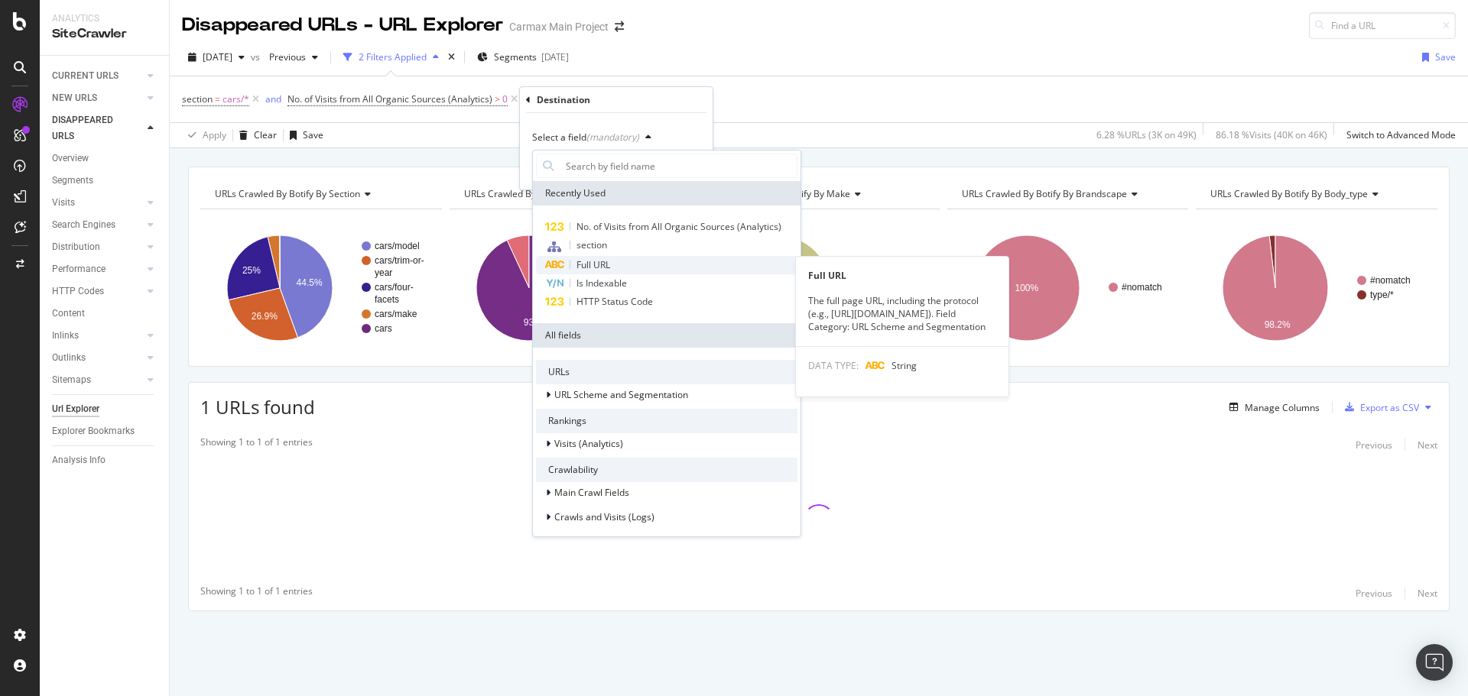
click at [597, 258] on span "Full URL" at bounding box center [593, 264] width 34 height 13
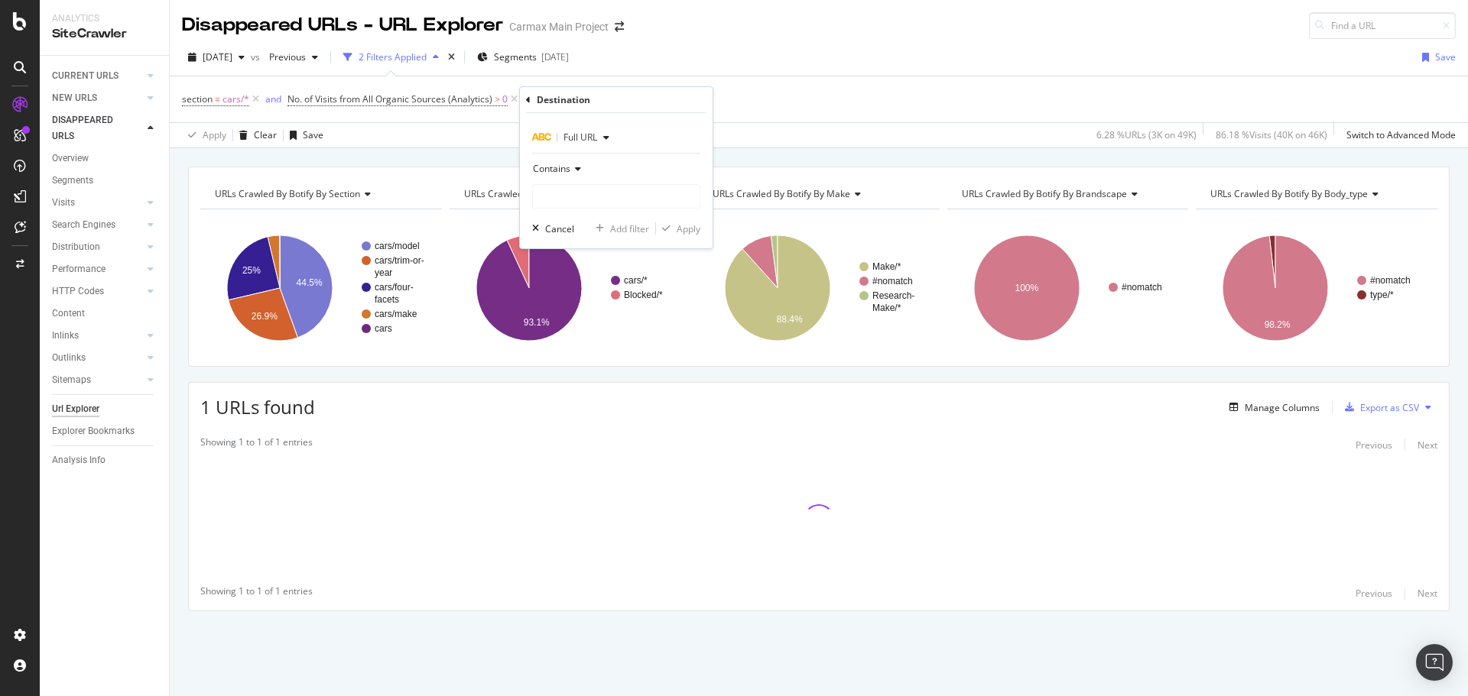
click at [573, 171] on icon at bounding box center [575, 168] width 11 height 9
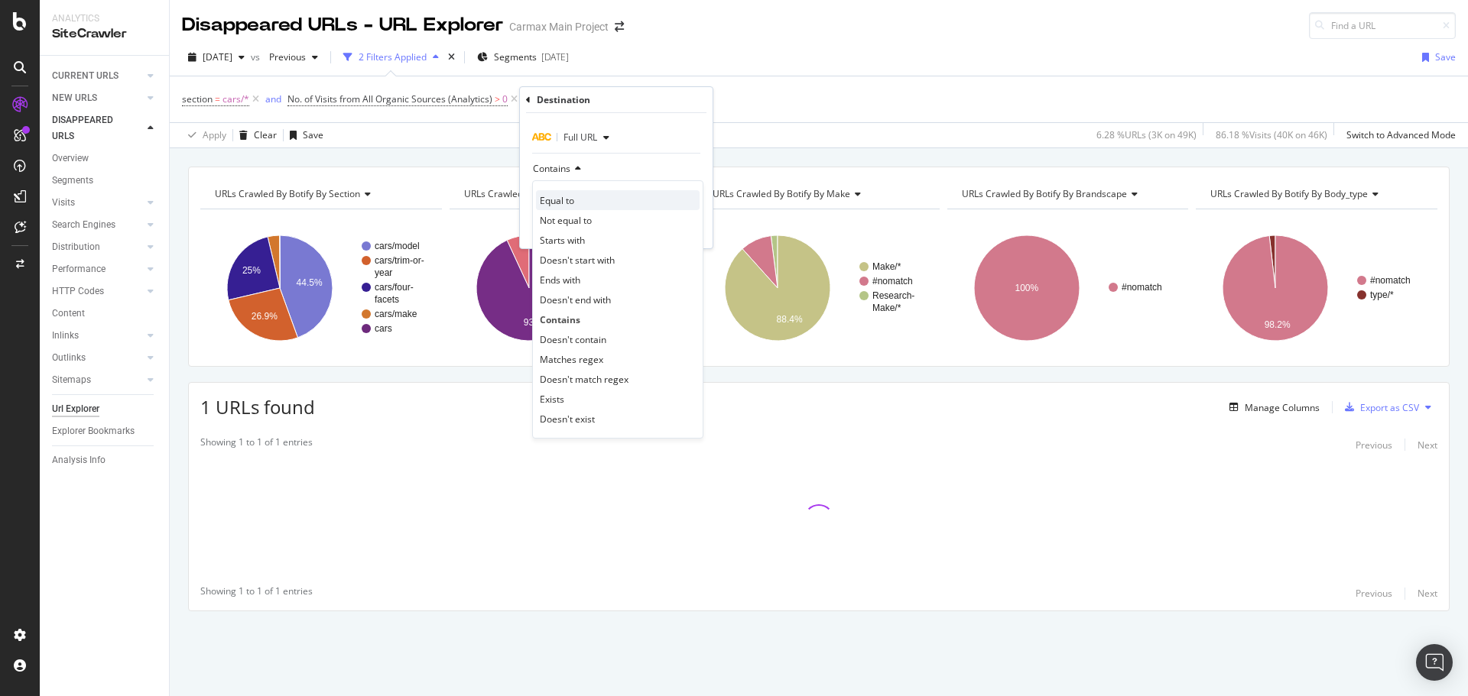
click at [566, 205] on span "Equal to" at bounding box center [557, 200] width 34 height 13
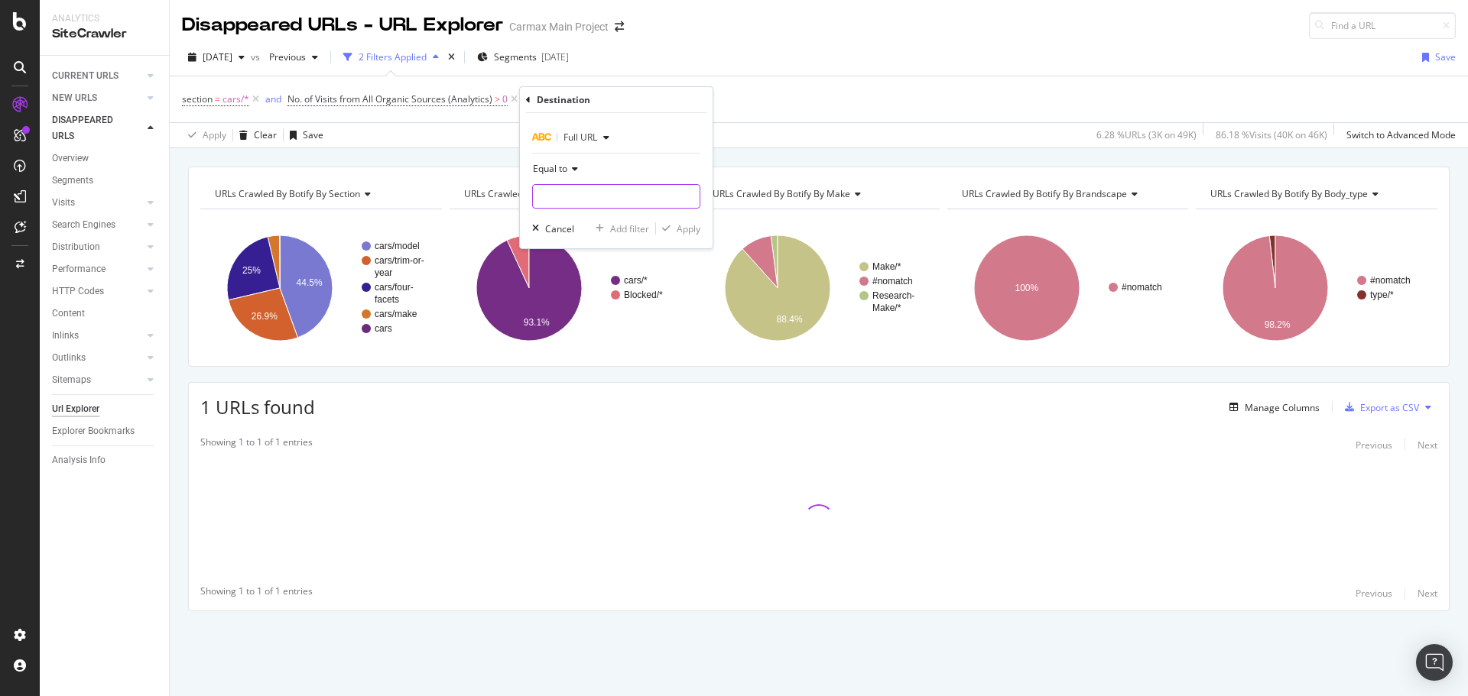
click at [576, 202] on input "text" at bounding box center [616, 196] width 167 height 24
paste input "[URL][DOMAIN_NAME]"
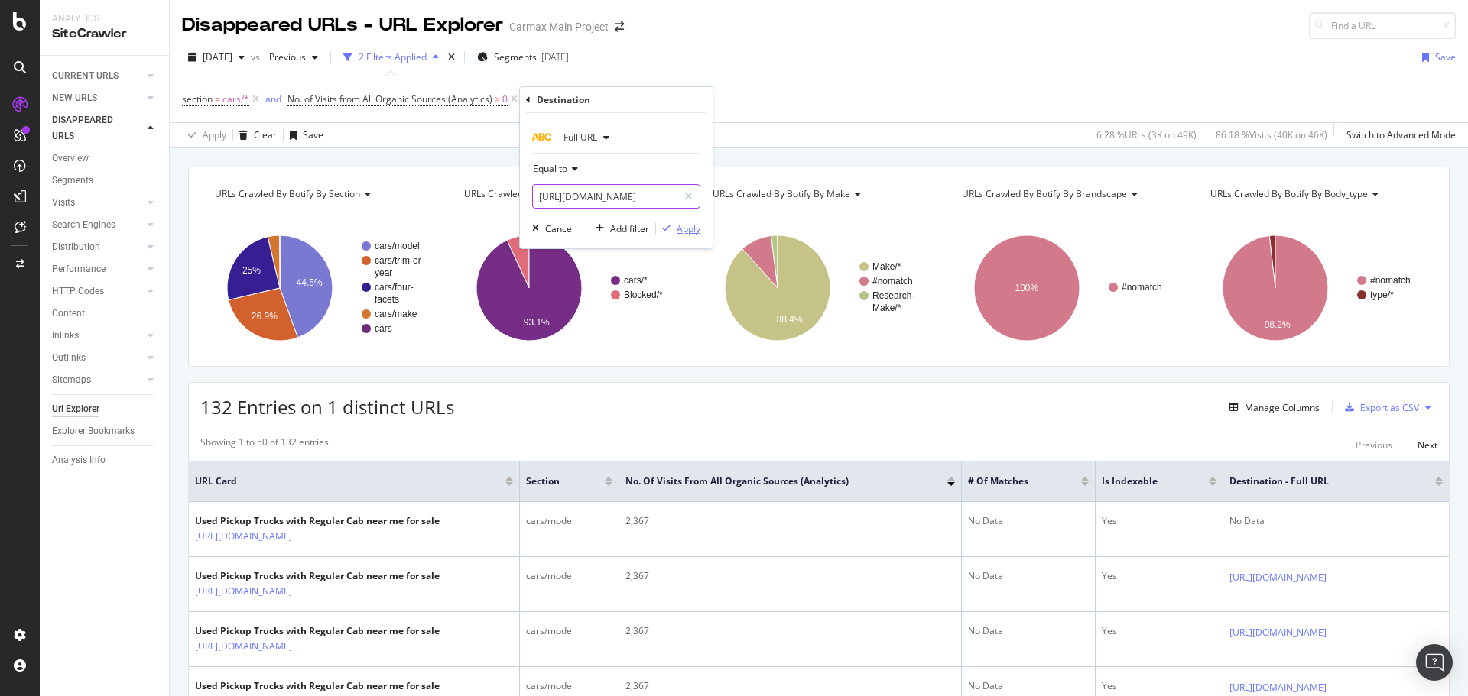
type input "[URL][DOMAIN_NAME]"
click at [677, 232] on div "Apply" at bounding box center [689, 228] width 24 height 13
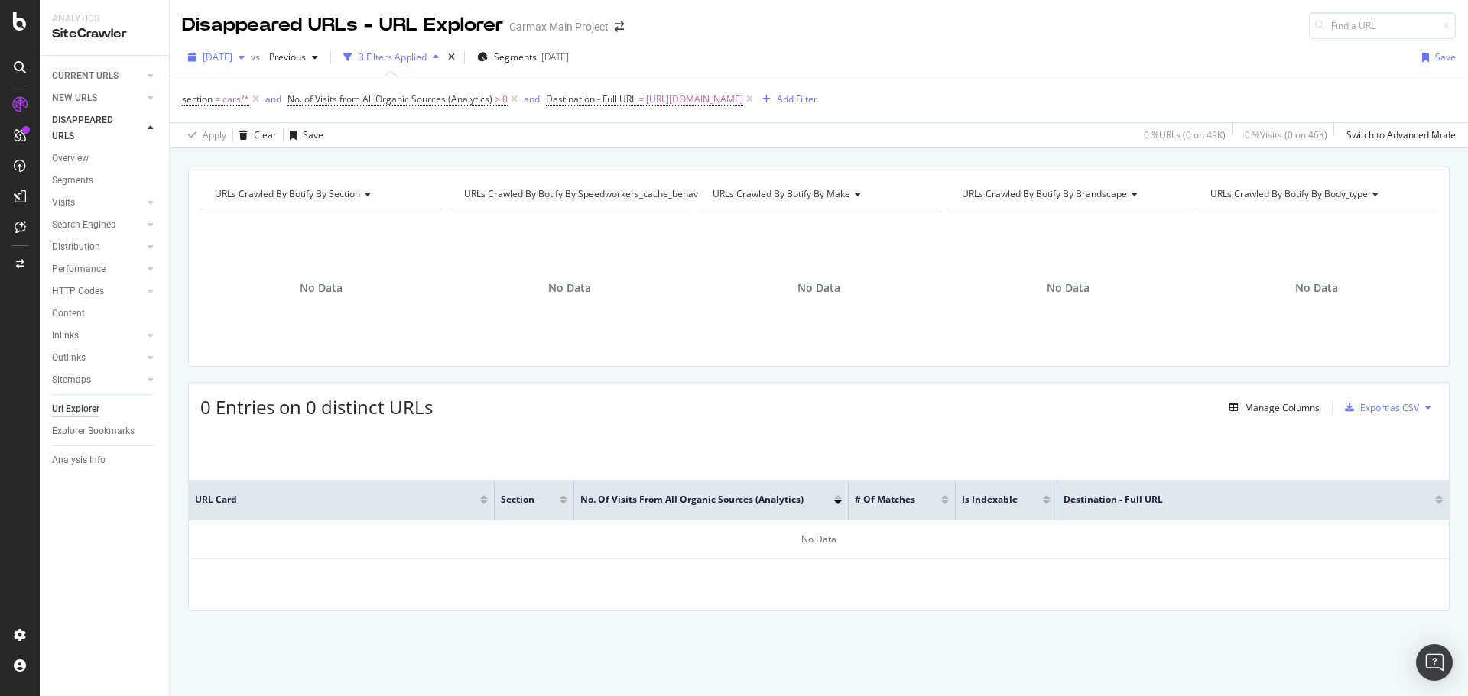
click at [232, 57] on span "[DATE]" at bounding box center [218, 56] width 30 height 13
click at [265, 137] on div "[DATE]" at bounding box center [246, 141] width 84 height 14
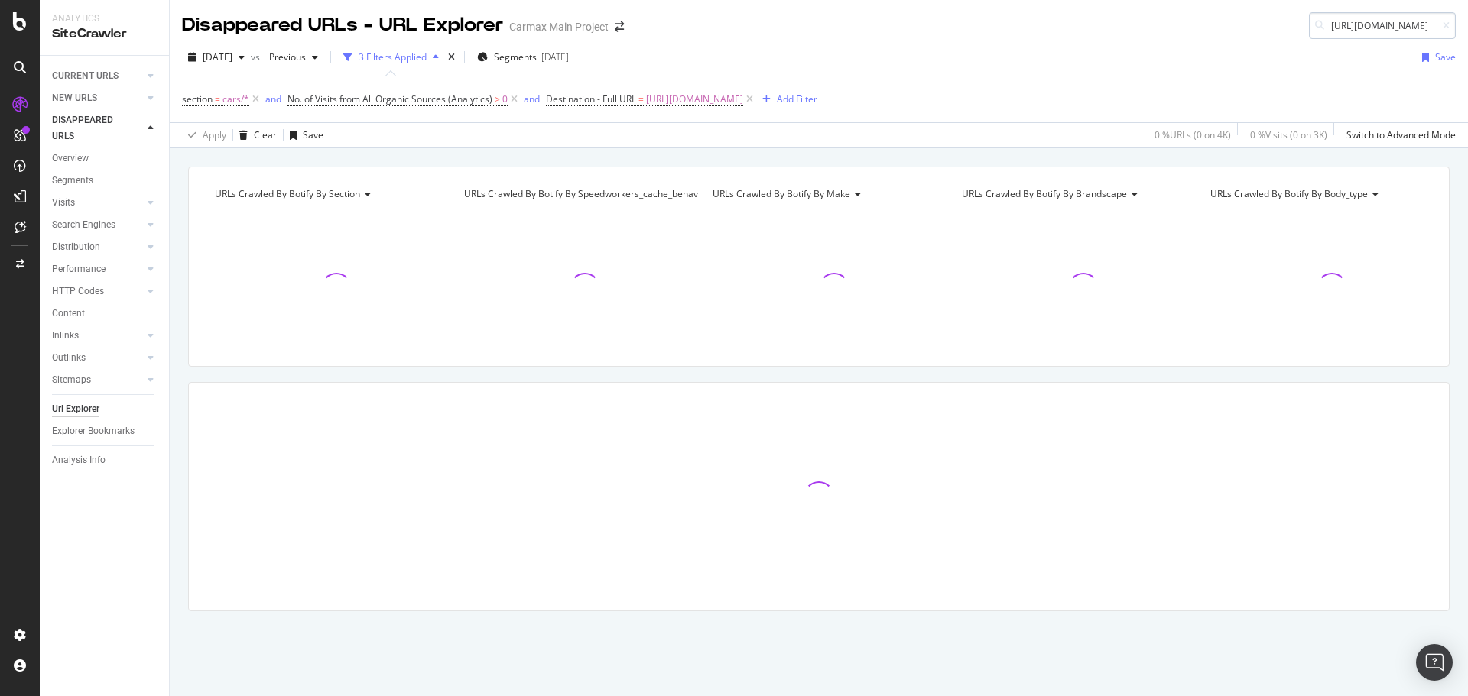
scroll to position [0, 136]
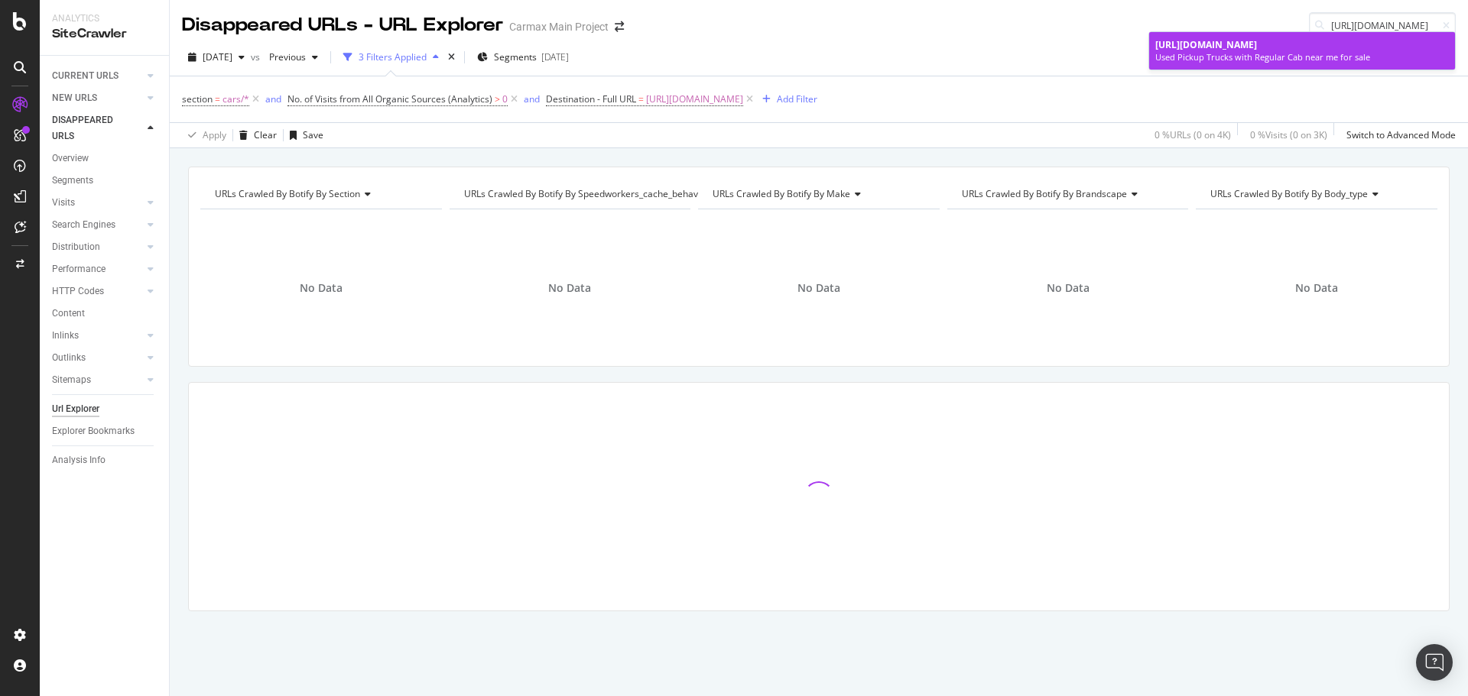
type input "[URL][DOMAIN_NAME]"
click at [1339, 53] on div "Used Pickup Trucks with Regular Cab near me for sale" at bounding box center [1302, 57] width 294 height 12
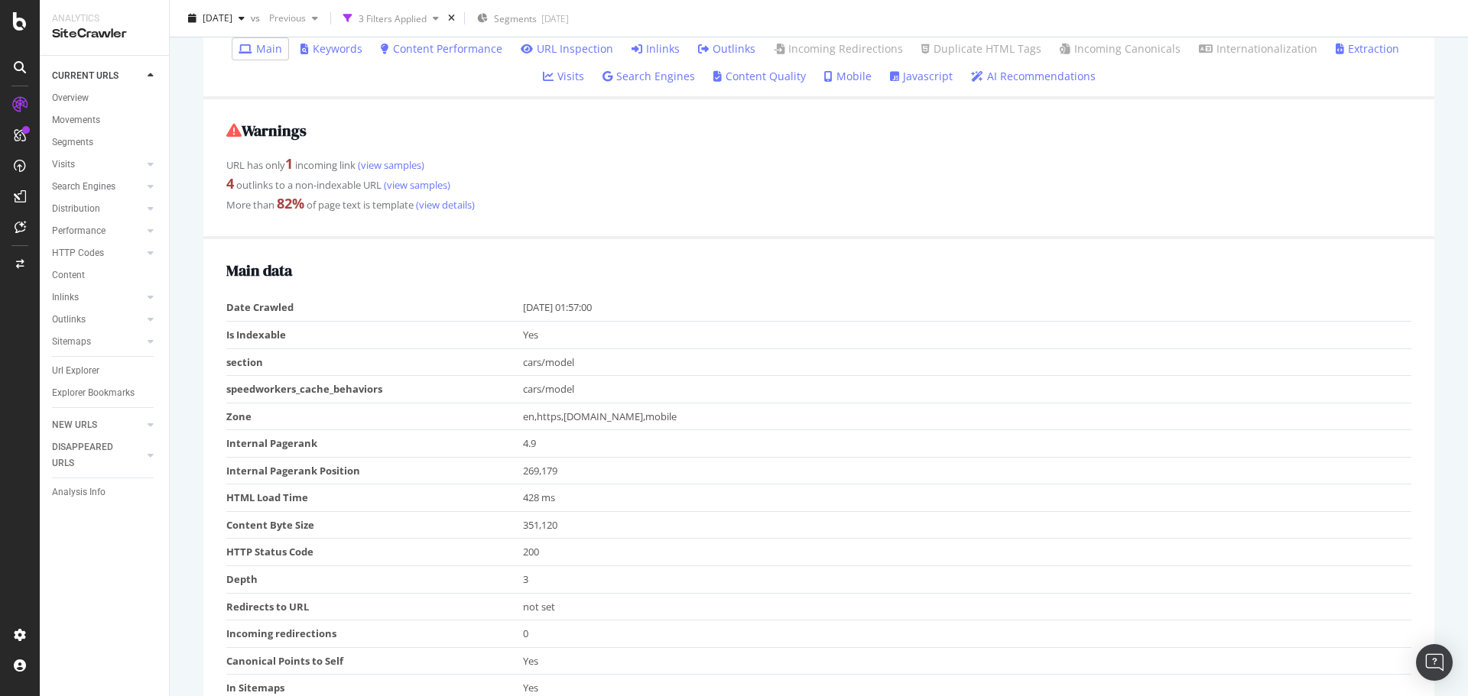
scroll to position [134, 0]
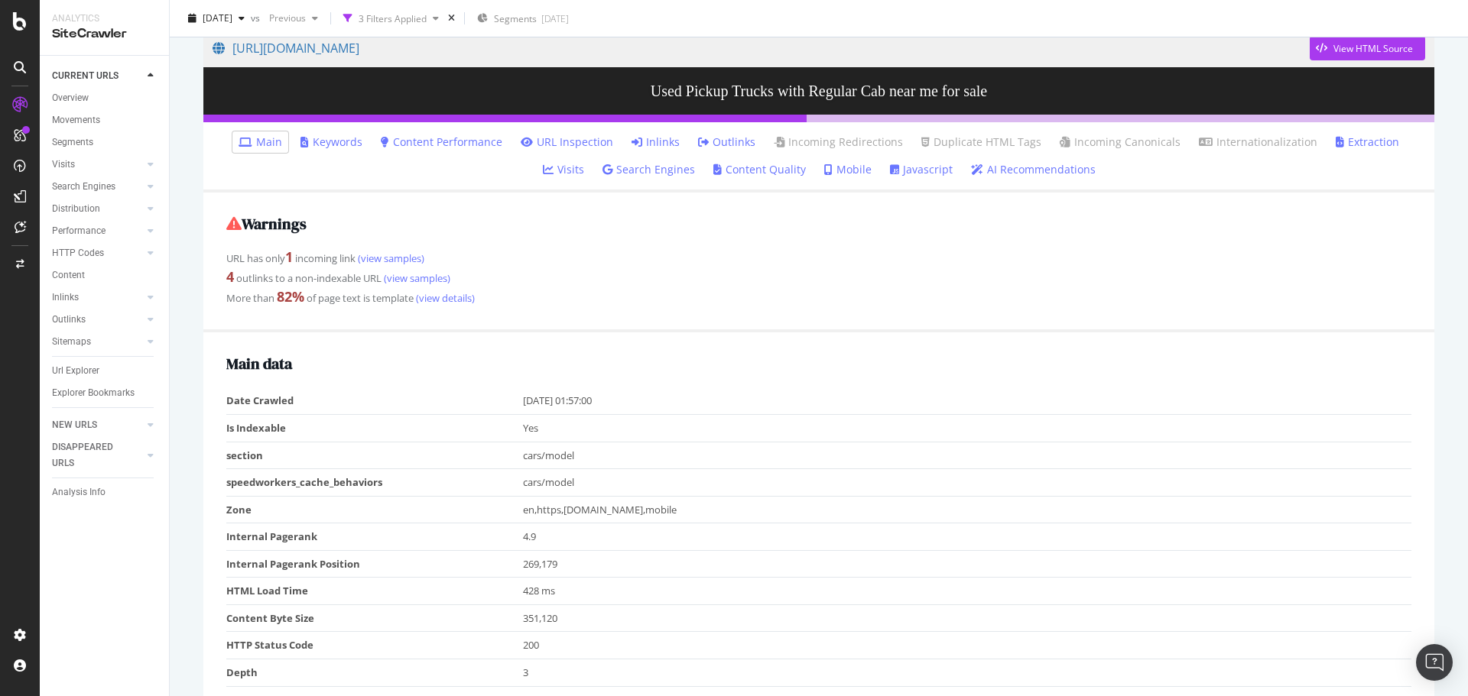
click at [644, 144] on link "Inlinks" at bounding box center [655, 142] width 48 height 15
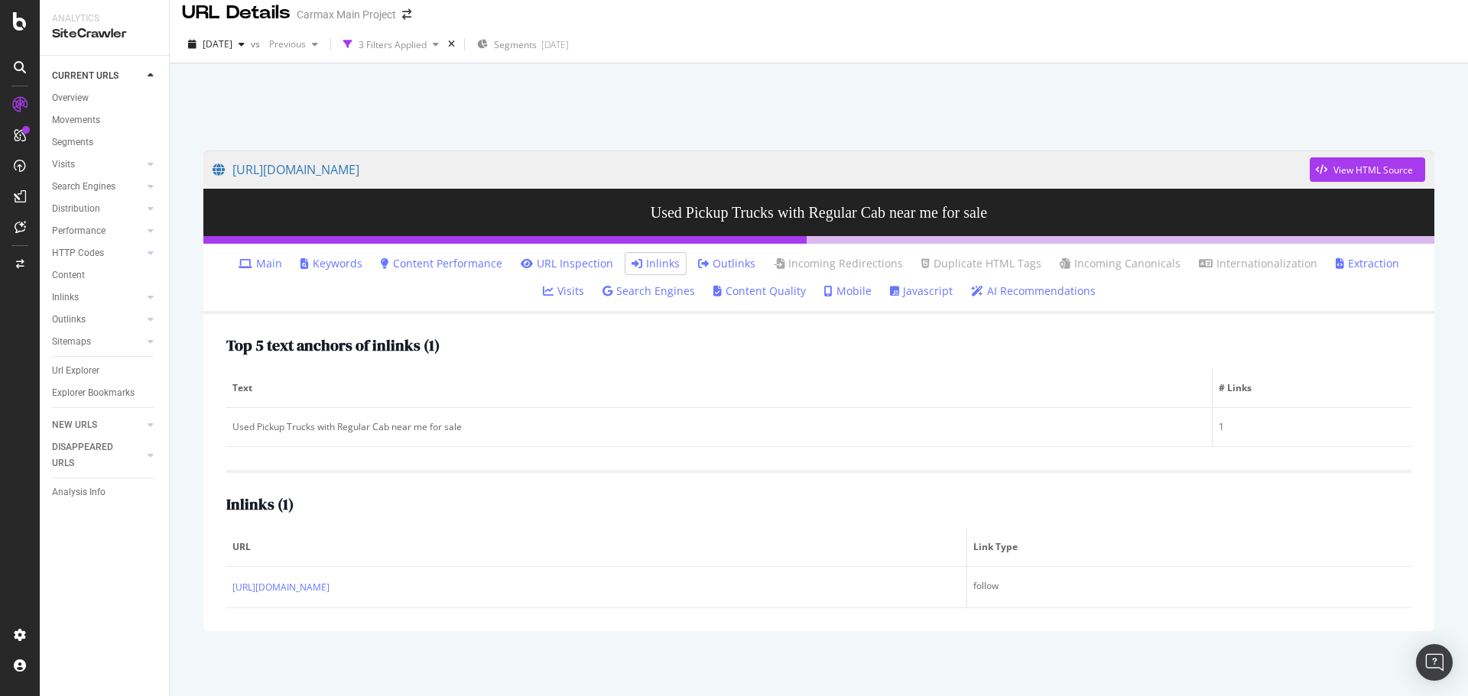
scroll to position [16, 0]
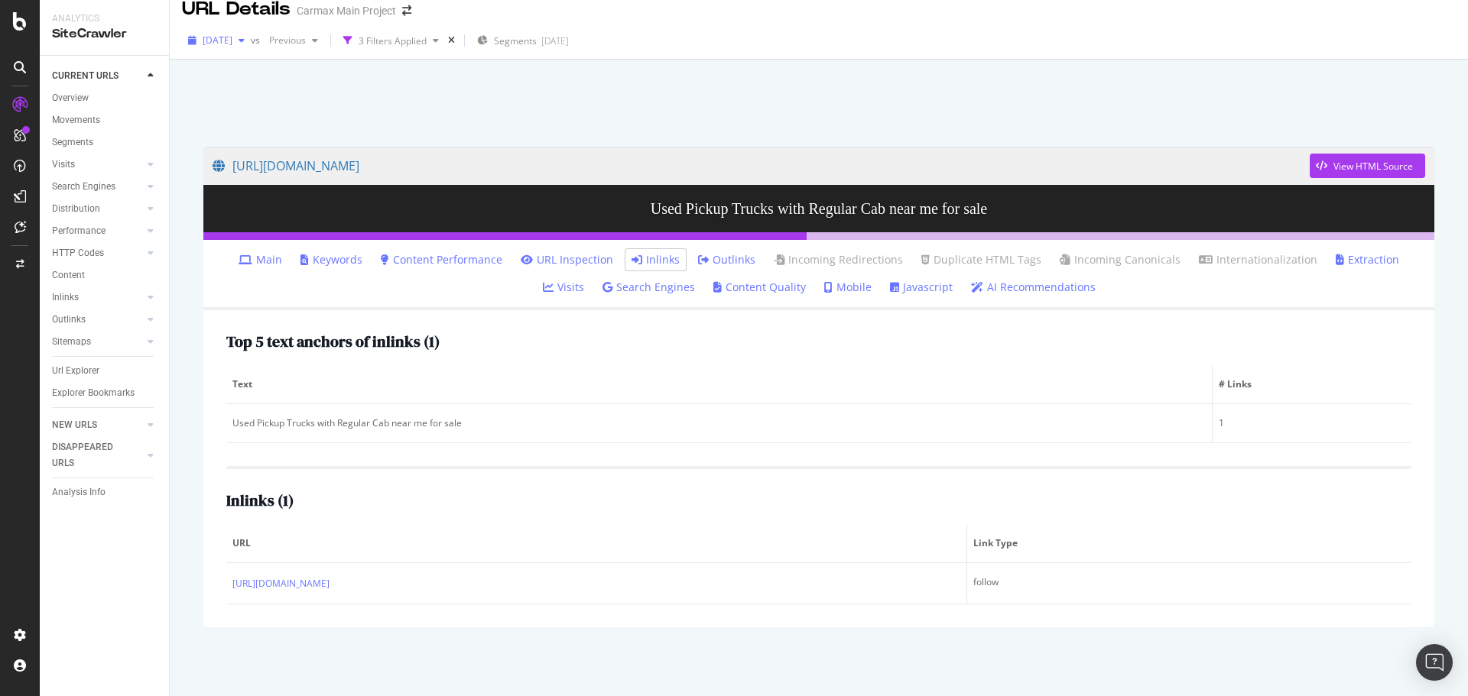
click at [251, 44] on div "button" at bounding box center [241, 40] width 18 height 9
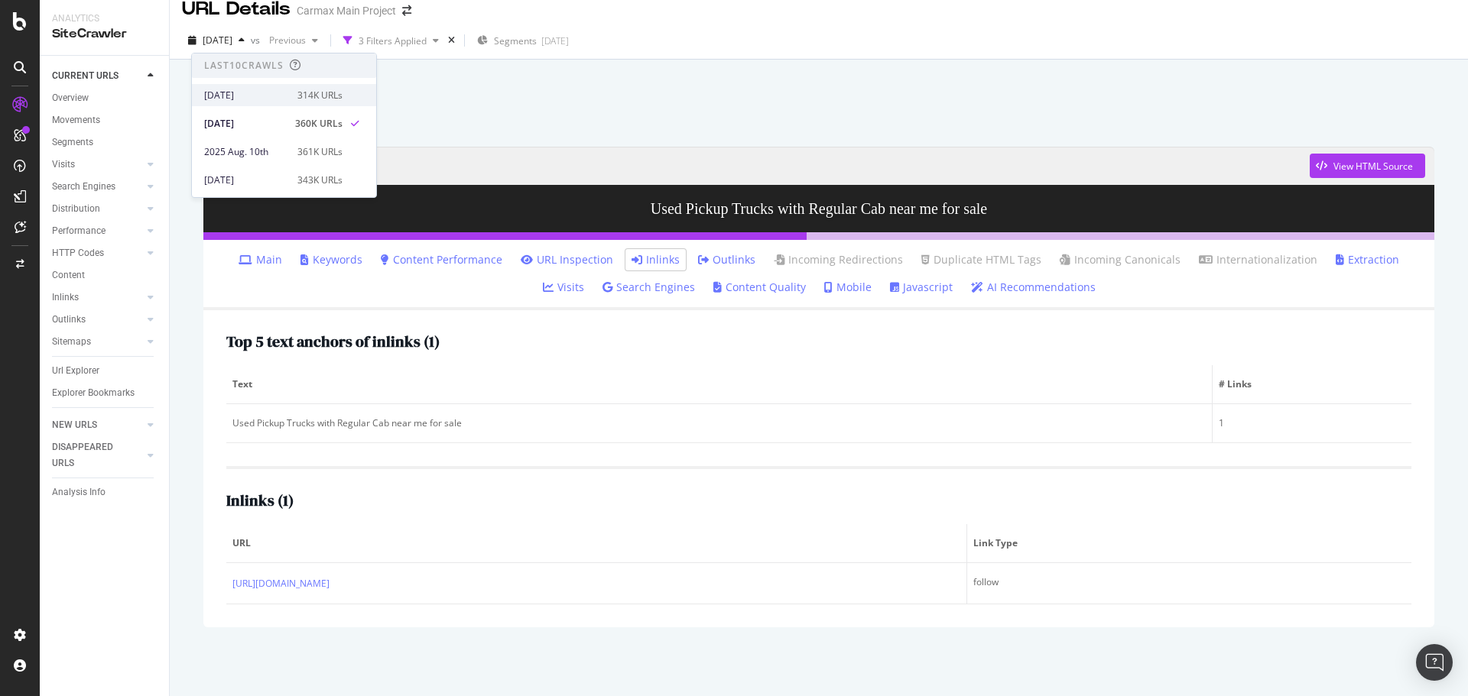
click at [254, 93] on div "[DATE]" at bounding box center [246, 96] width 84 height 14
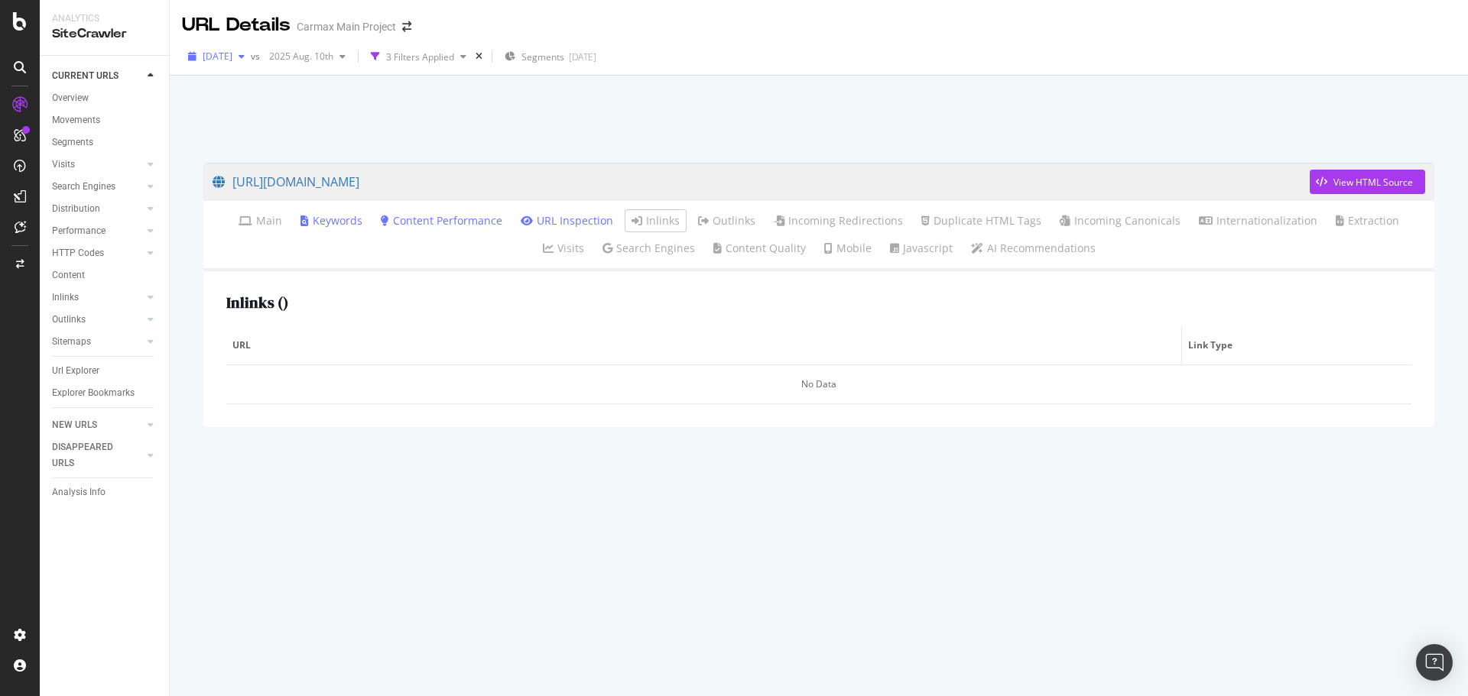
click at [232, 55] on span "[DATE]" at bounding box center [218, 56] width 30 height 13
click at [267, 133] on div "[DATE]" at bounding box center [246, 140] width 84 height 14
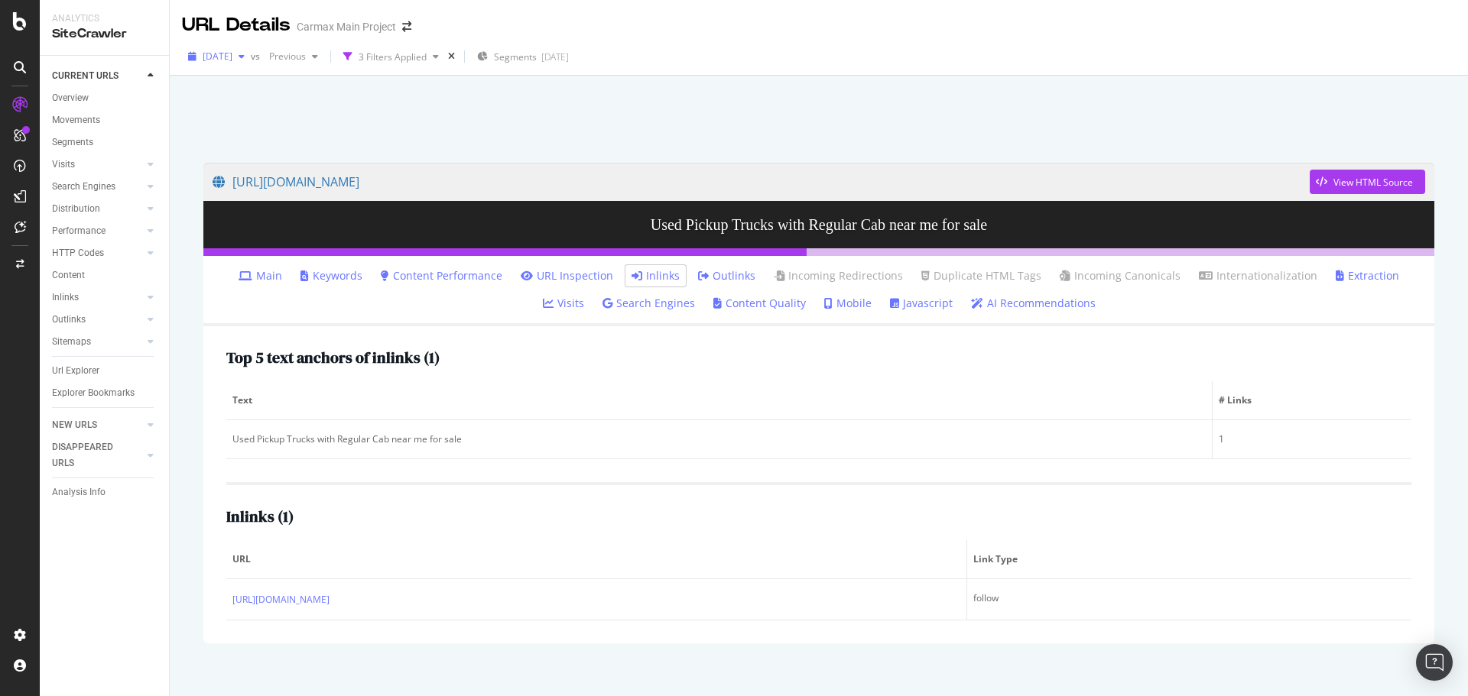
click at [232, 60] on span "[DATE]" at bounding box center [218, 56] width 30 height 13
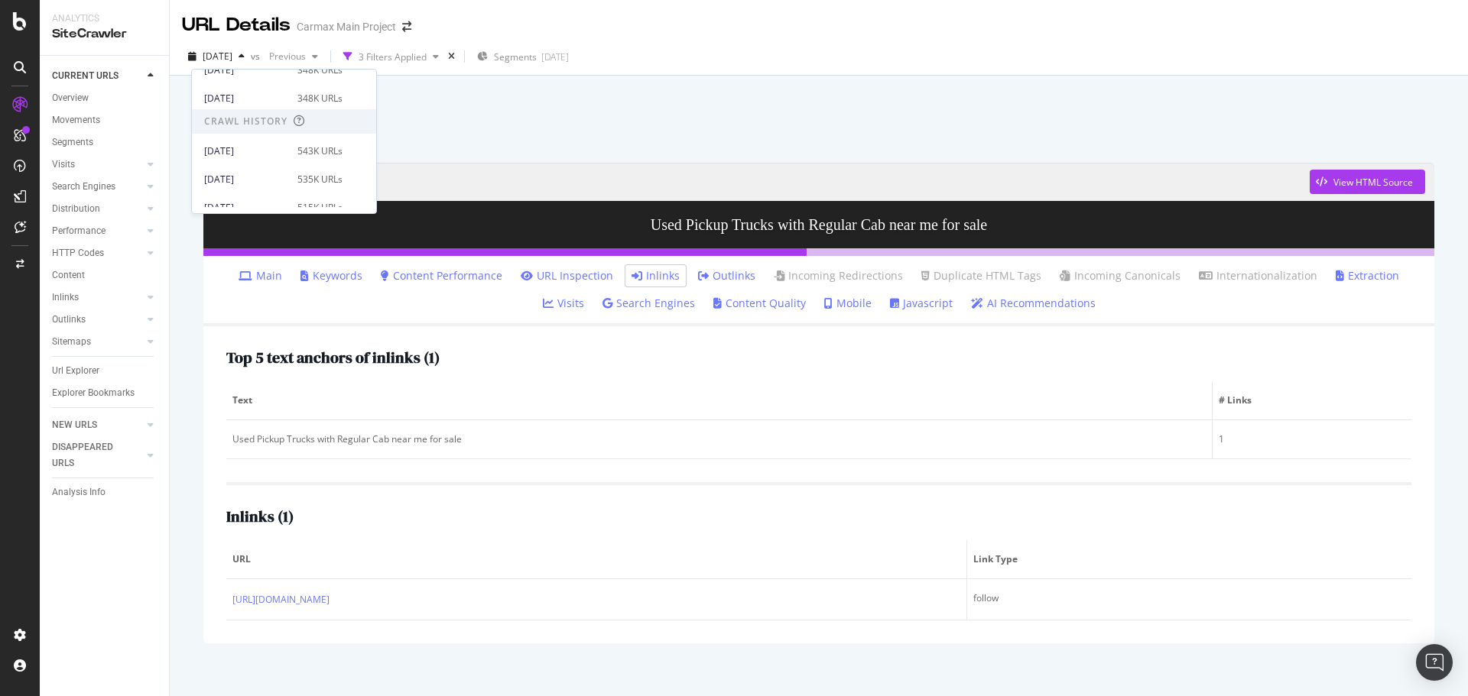
scroll to position [287, 0]
click at [270, 131] on div "[DATE]" at bounding box center [246, 132] width 84 height 14
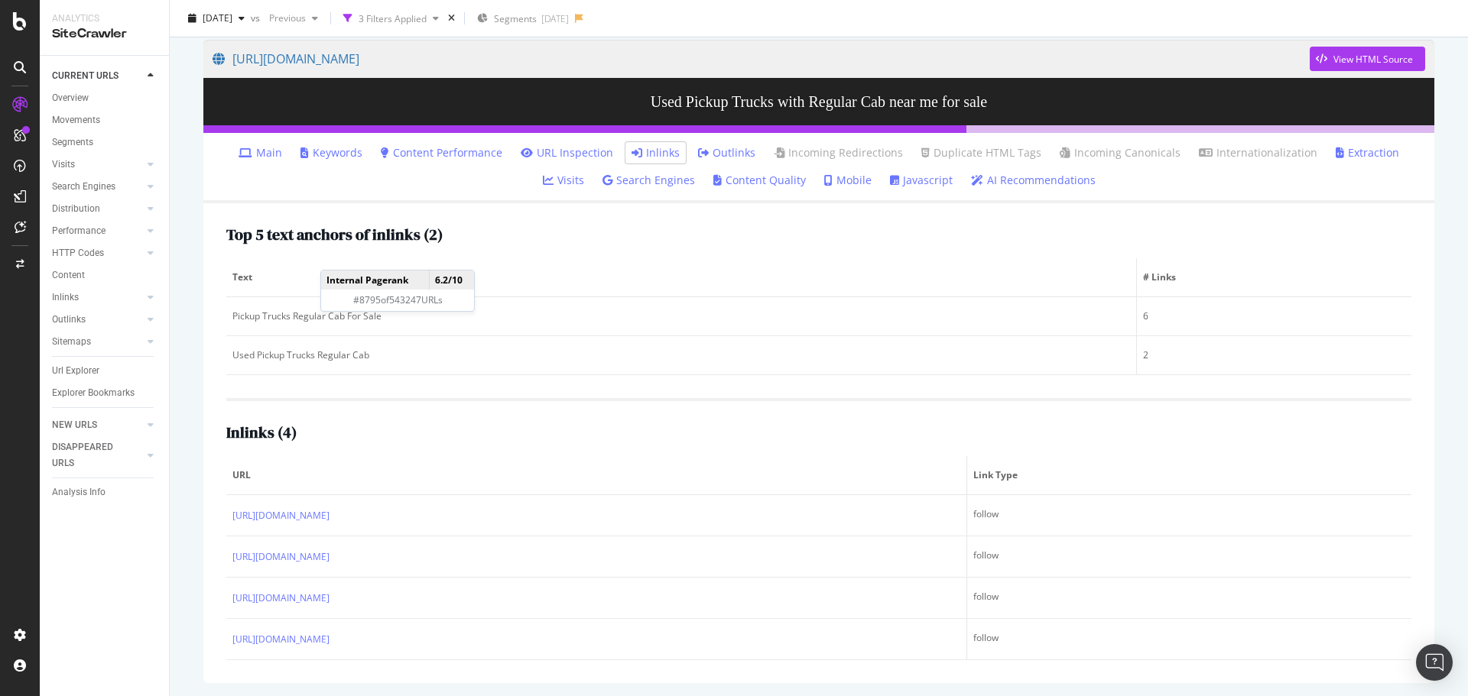
scroll to position [125, 0]
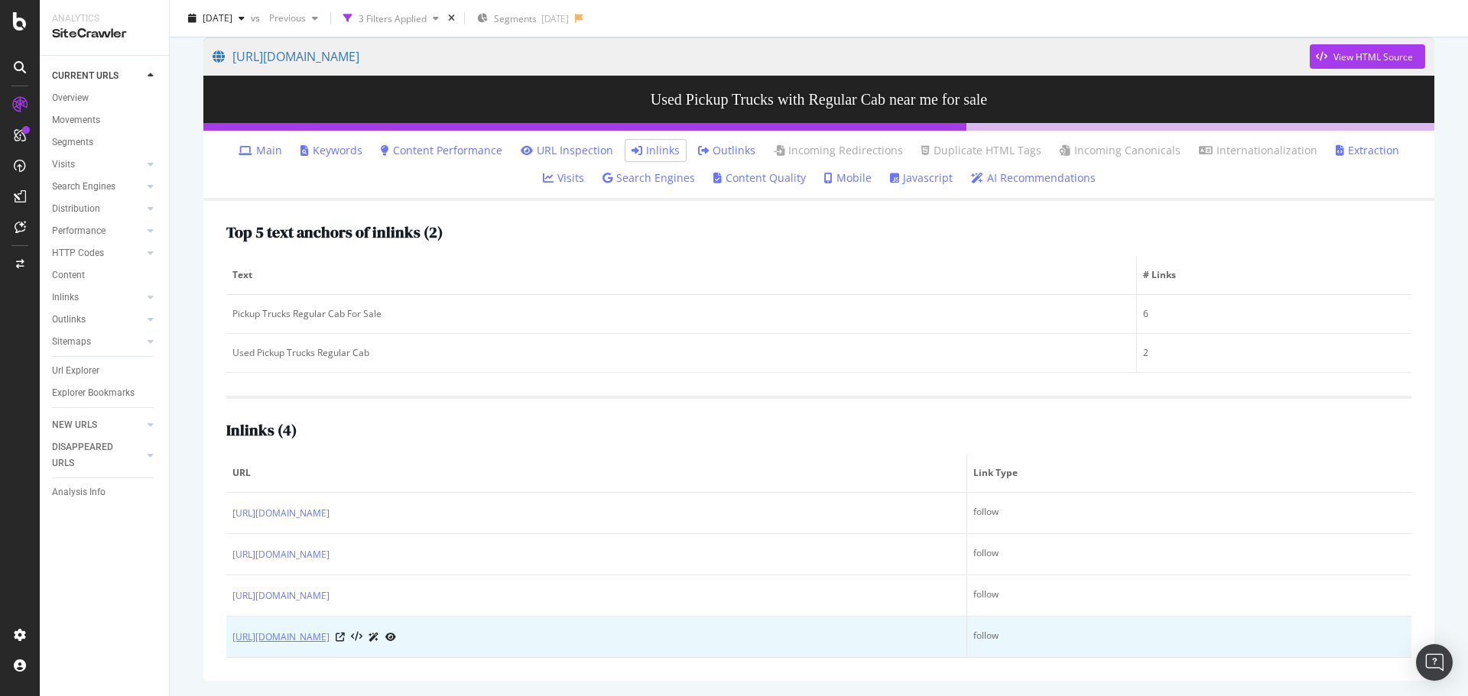
click at [329, 638] on link "[URL][DOMAIN_NAME]" at bounding box center [280, 637] width 97 height 15
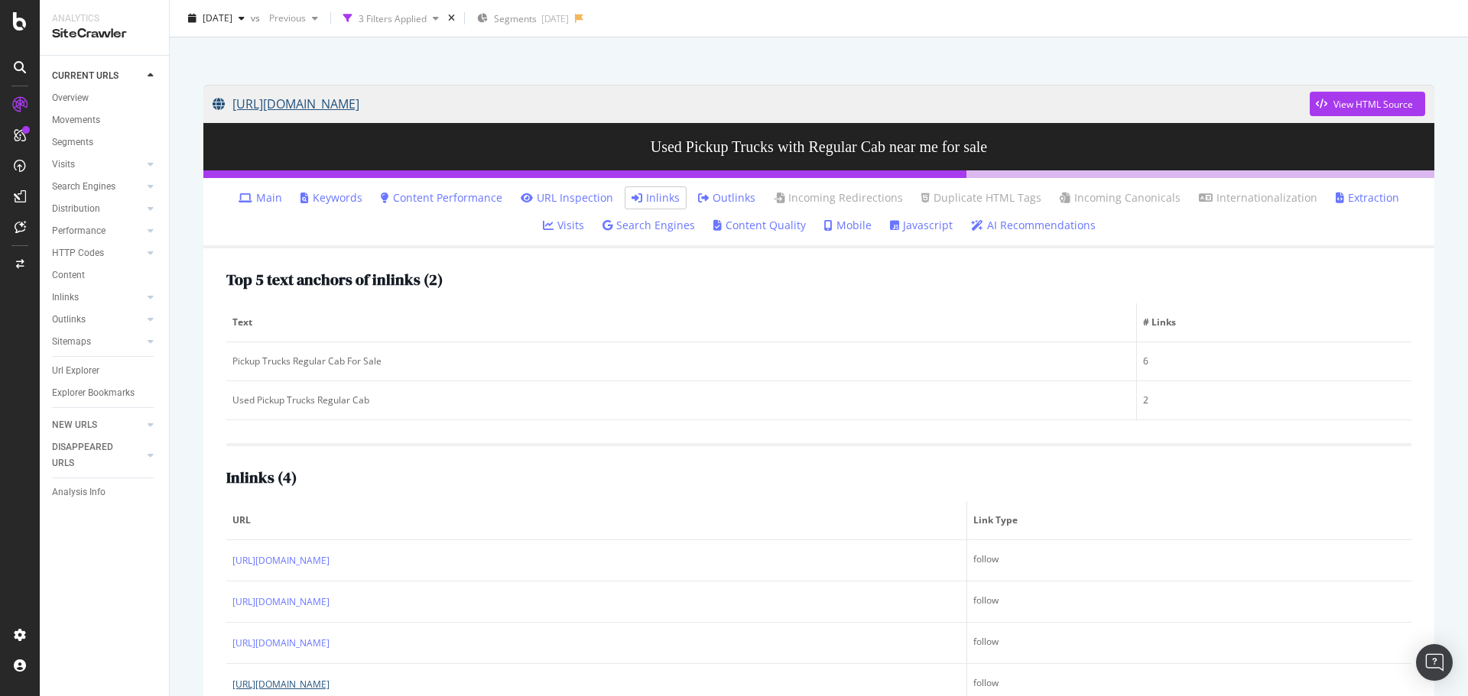
scroll to position [0, 0]
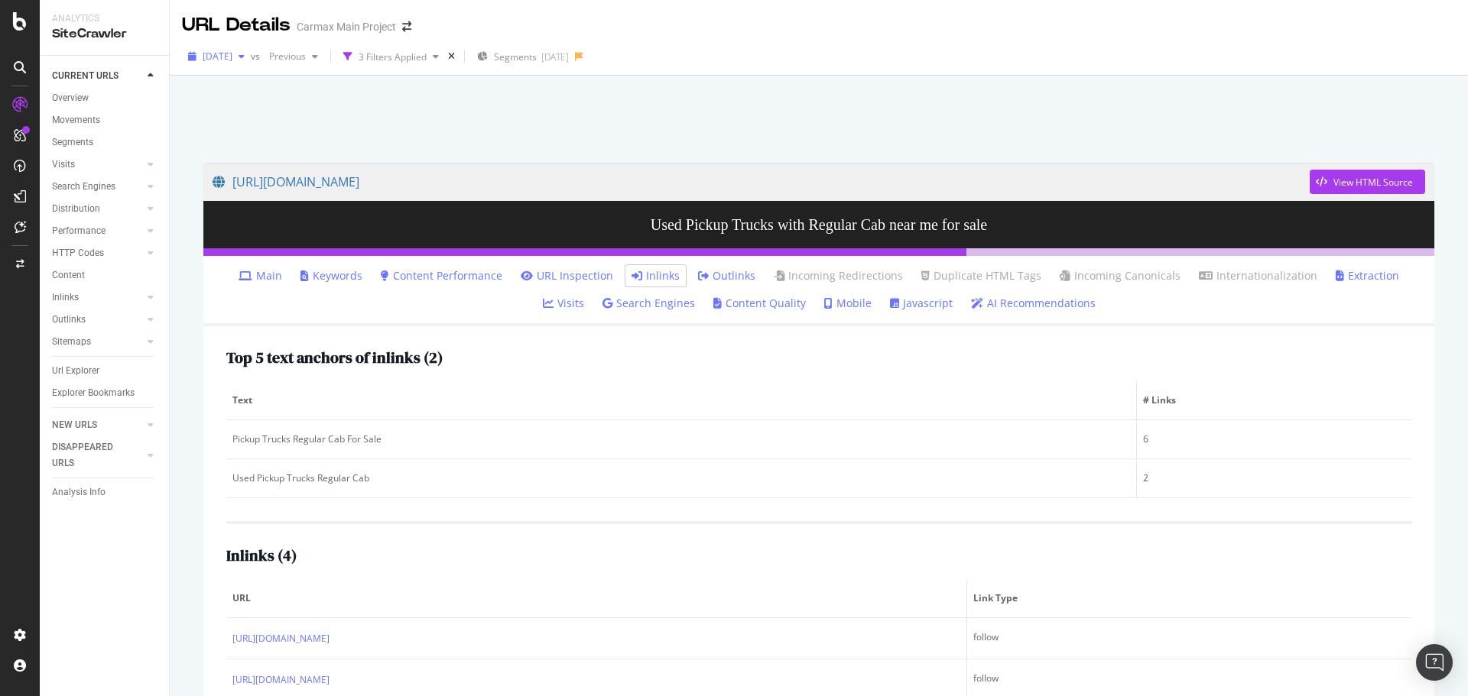
click at [232, 57] on span "[DATE]" at bounding box center [218, 56] width 30 height 13
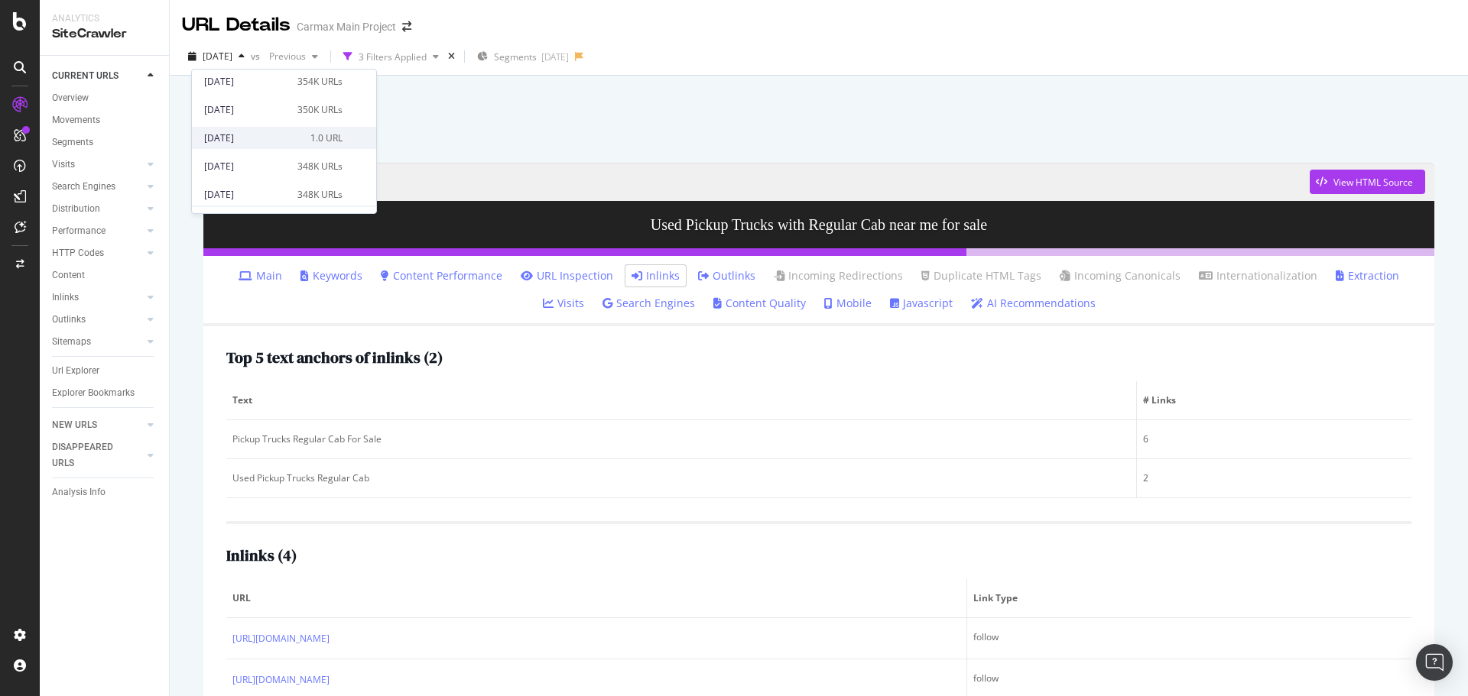
scroll to position [172, 0]
click at [261, 131] on div "[DATE]" at bounding box center [252, 138] width 97 height 14
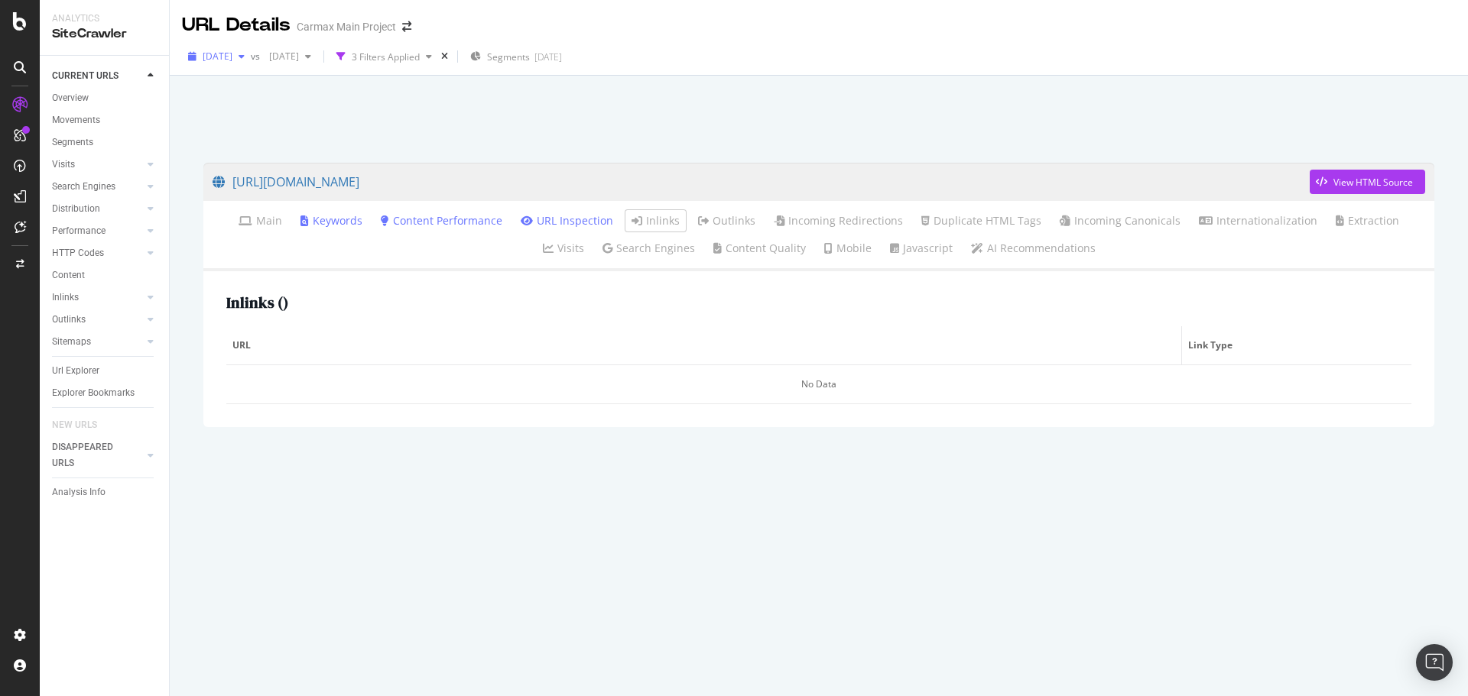
click at [251, 63] on div "[DATE]" at bounding box center [216, 56] width 69 height 23
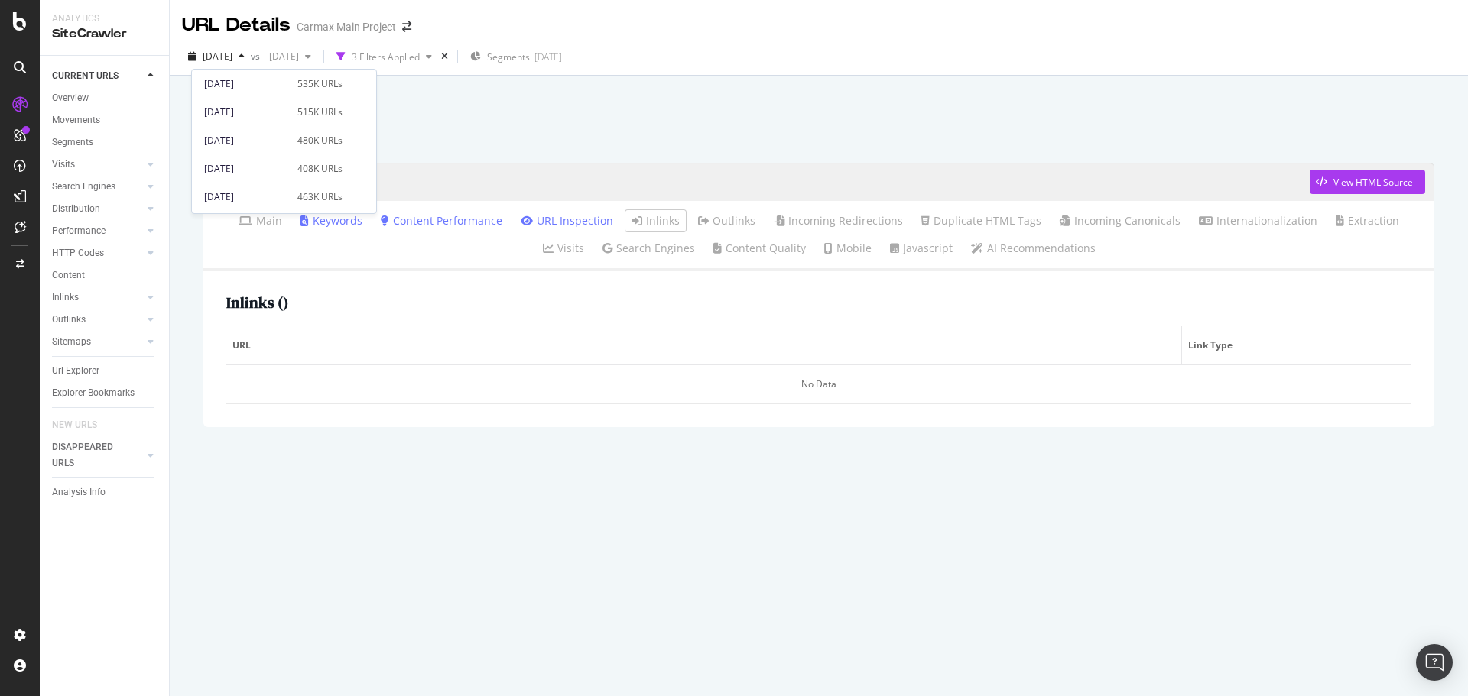
click at [282, 138] on div "[DATE]" at bounding box center [246, 141] width 84 height 14
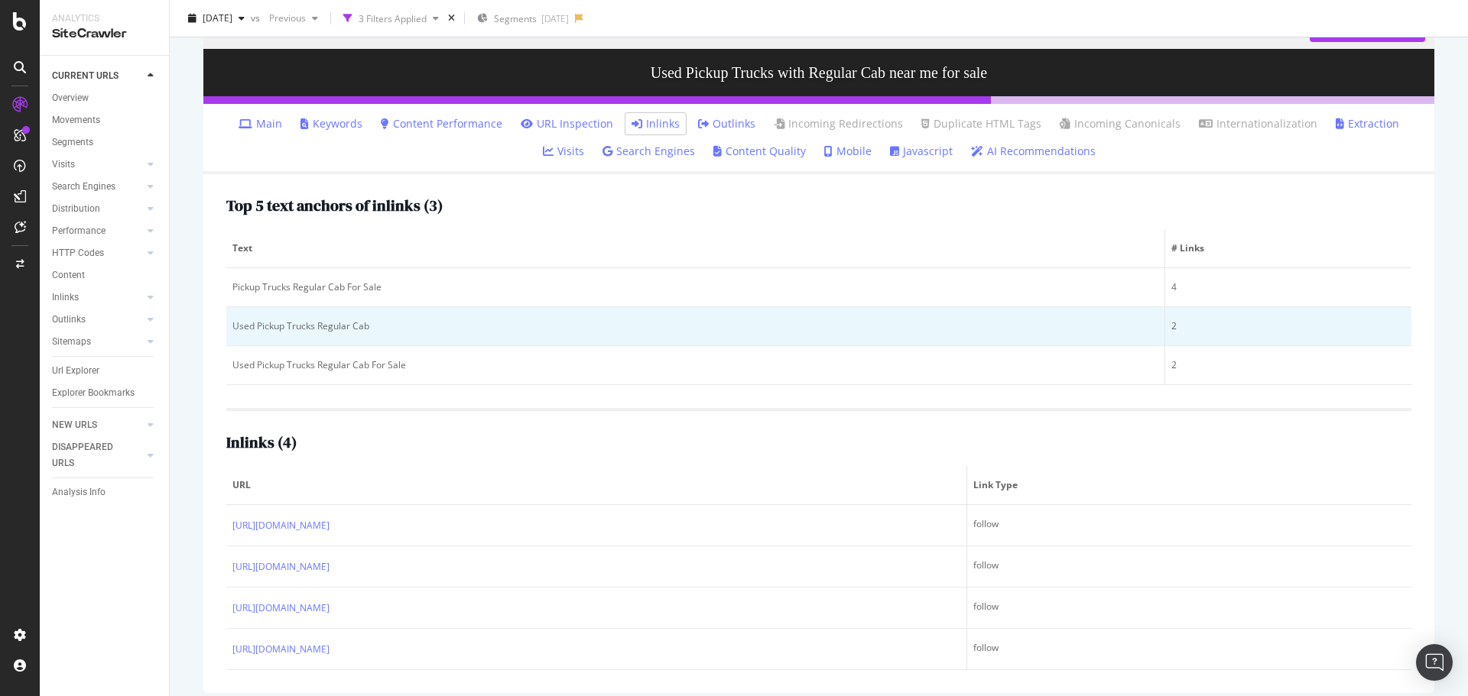
scroll to position [164, 0]
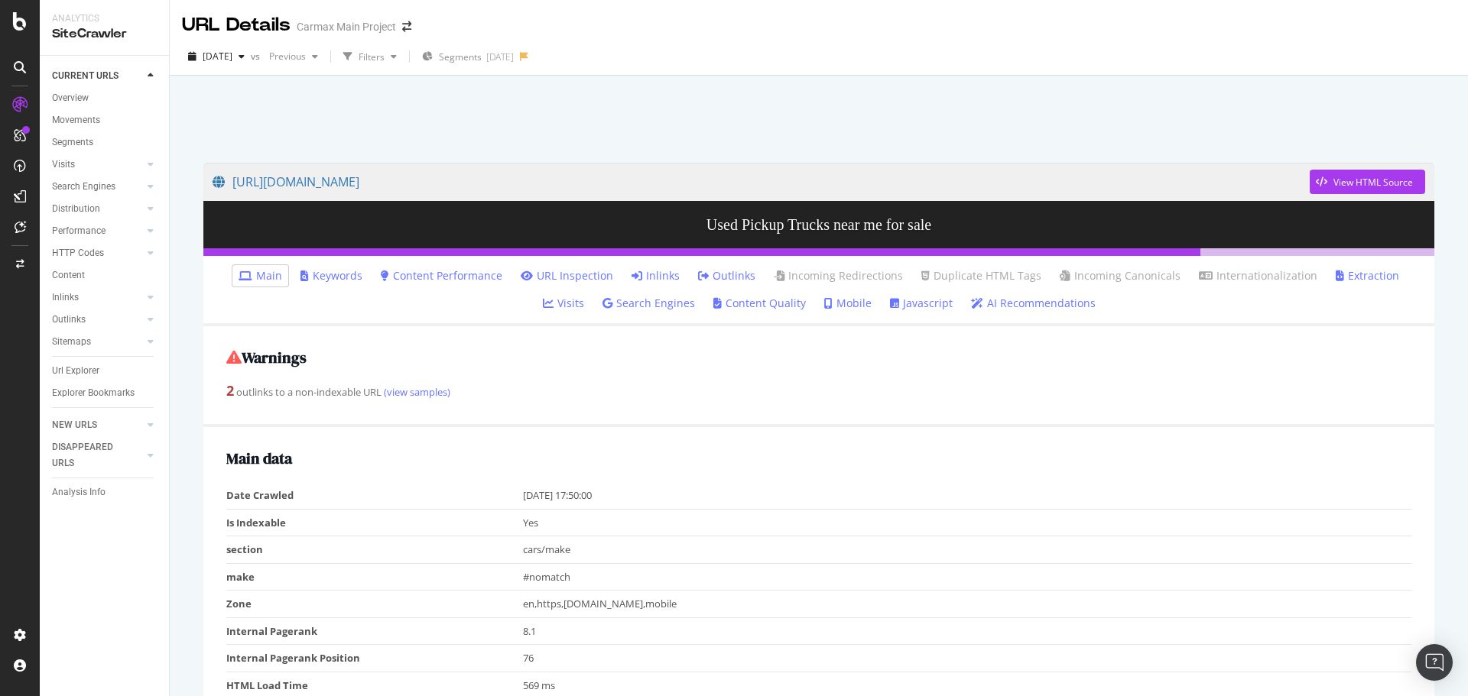
click at [698, 277] on link "Outlinks" at bounding box center [726, 275] width 57 height 15
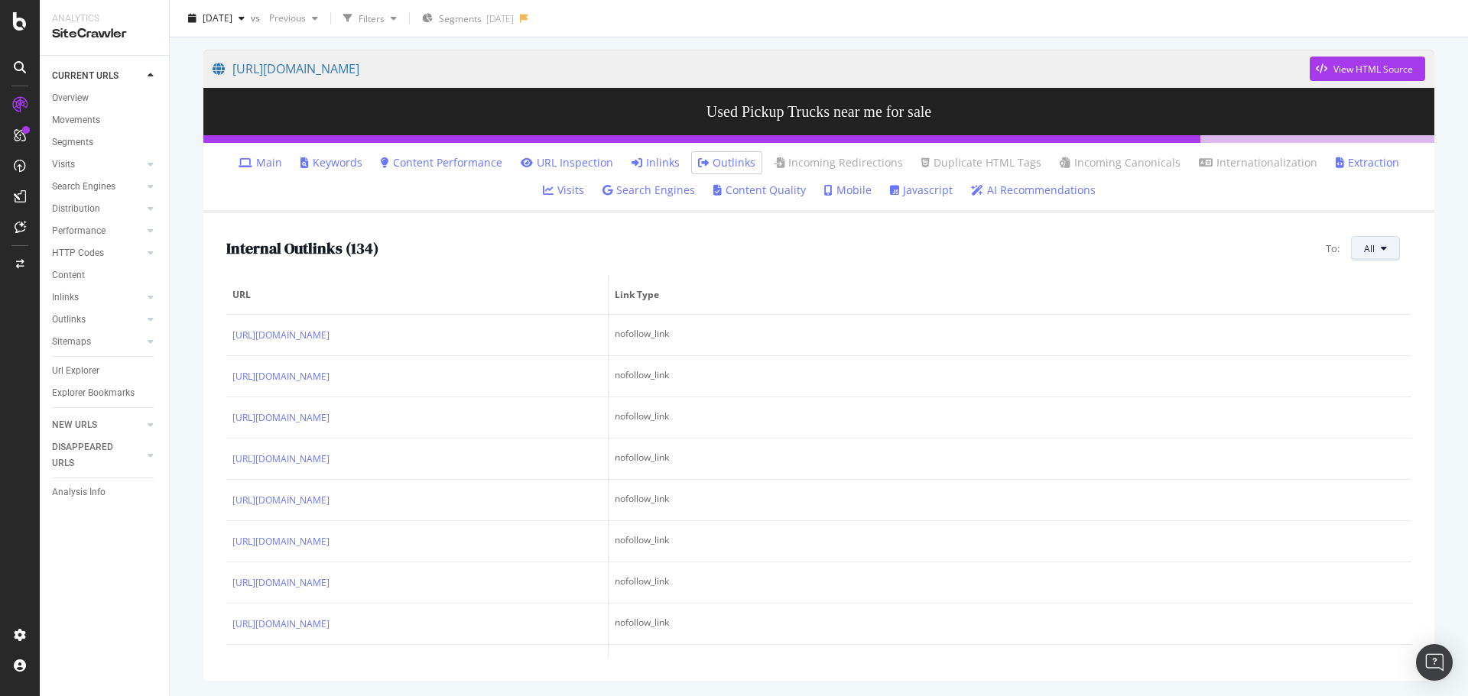
click at [1368, 253] on button "All" at bounding box center [1375, 248] width 49 height 24
click at [1182, 245] on div "Internal Outlinks ( 134 ) To: All" at bounding box center [818, 248] width 1185 height 24
click at [245, 14] on icon "button" at bounding box center [242, 18] width 6 height 9
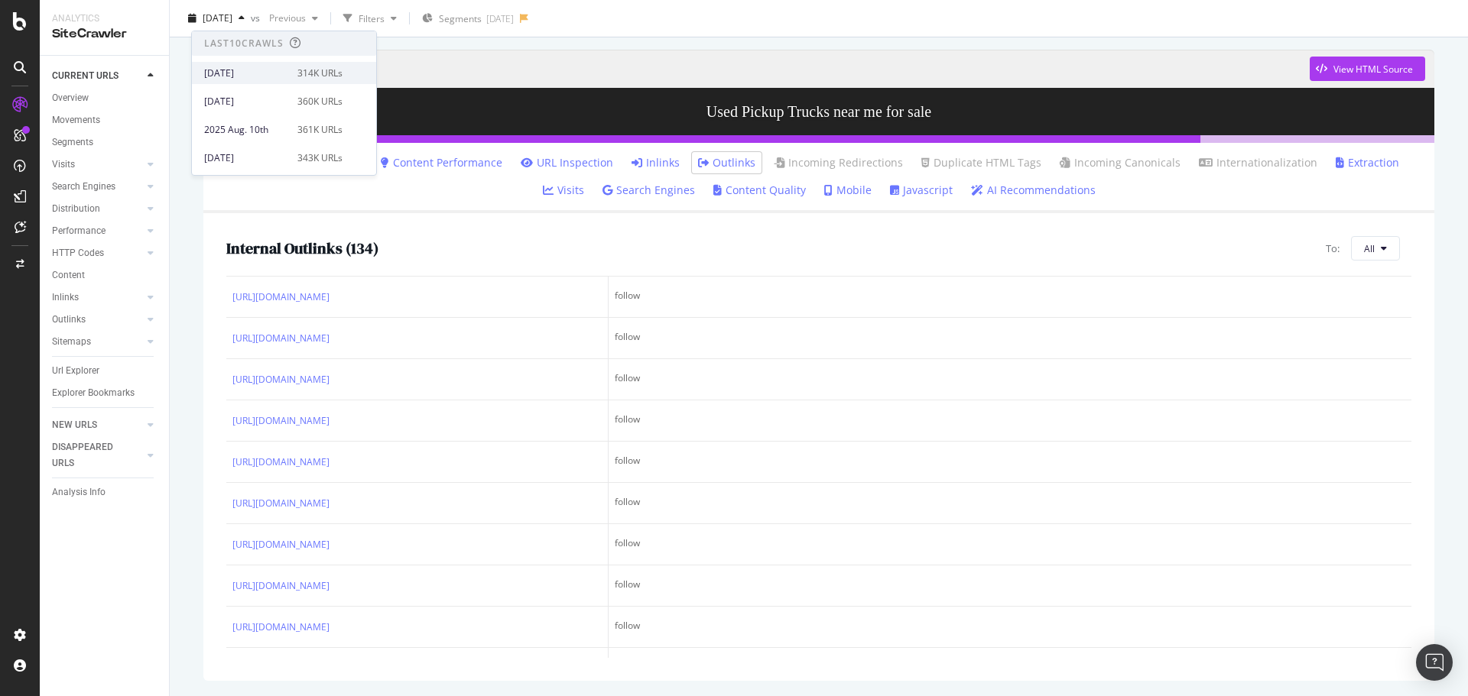
click at [277, 76] on div "[DATE]" at bounding box center [246, 74] width 84 height 14
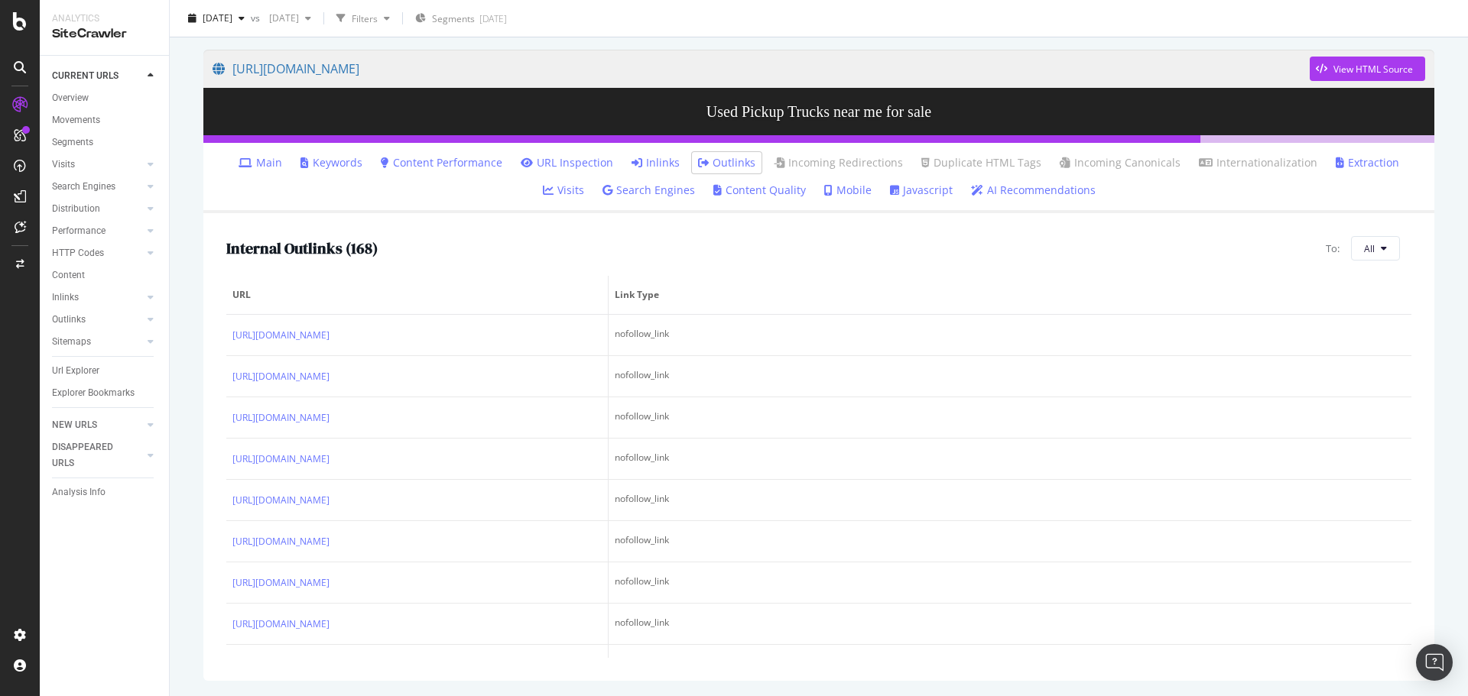
click at [742, 300] on span "Link Type" at bounding box center [1008, 295] width 787 height 14
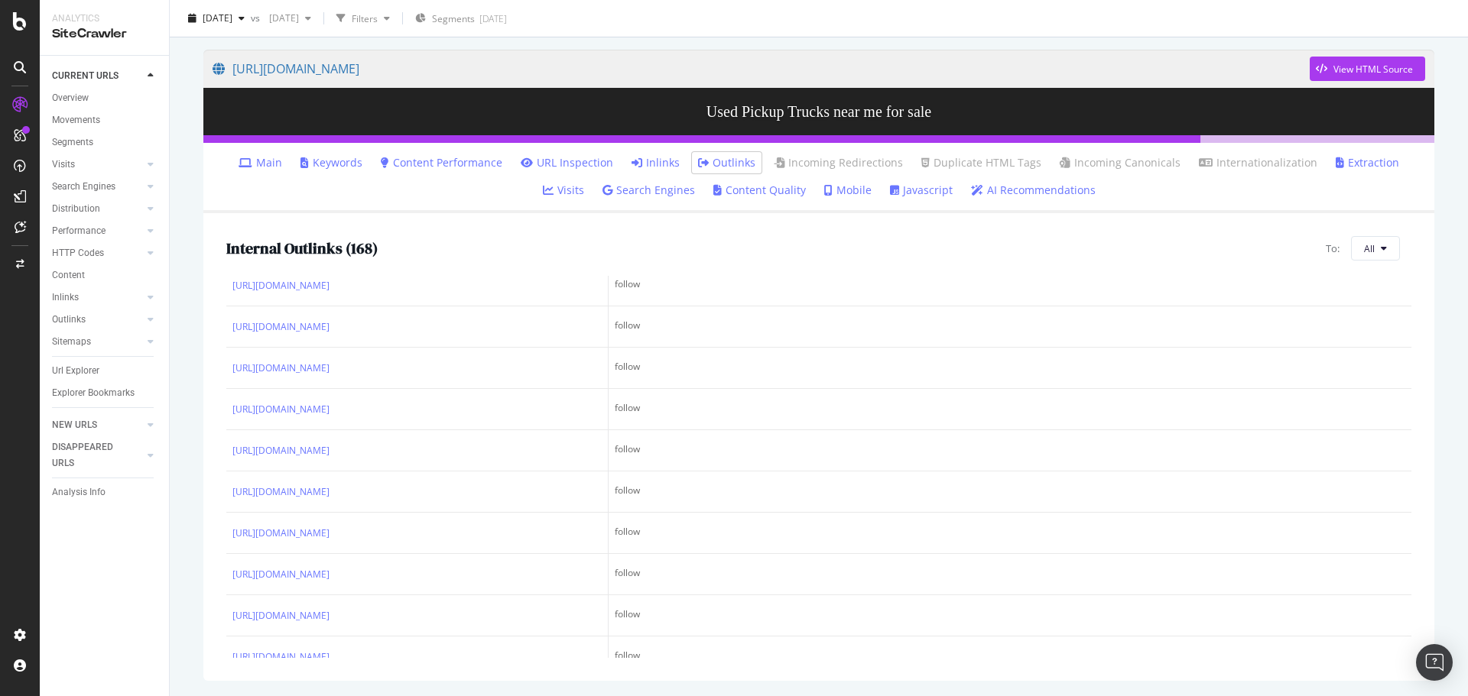
scroll to position [6035, 0]
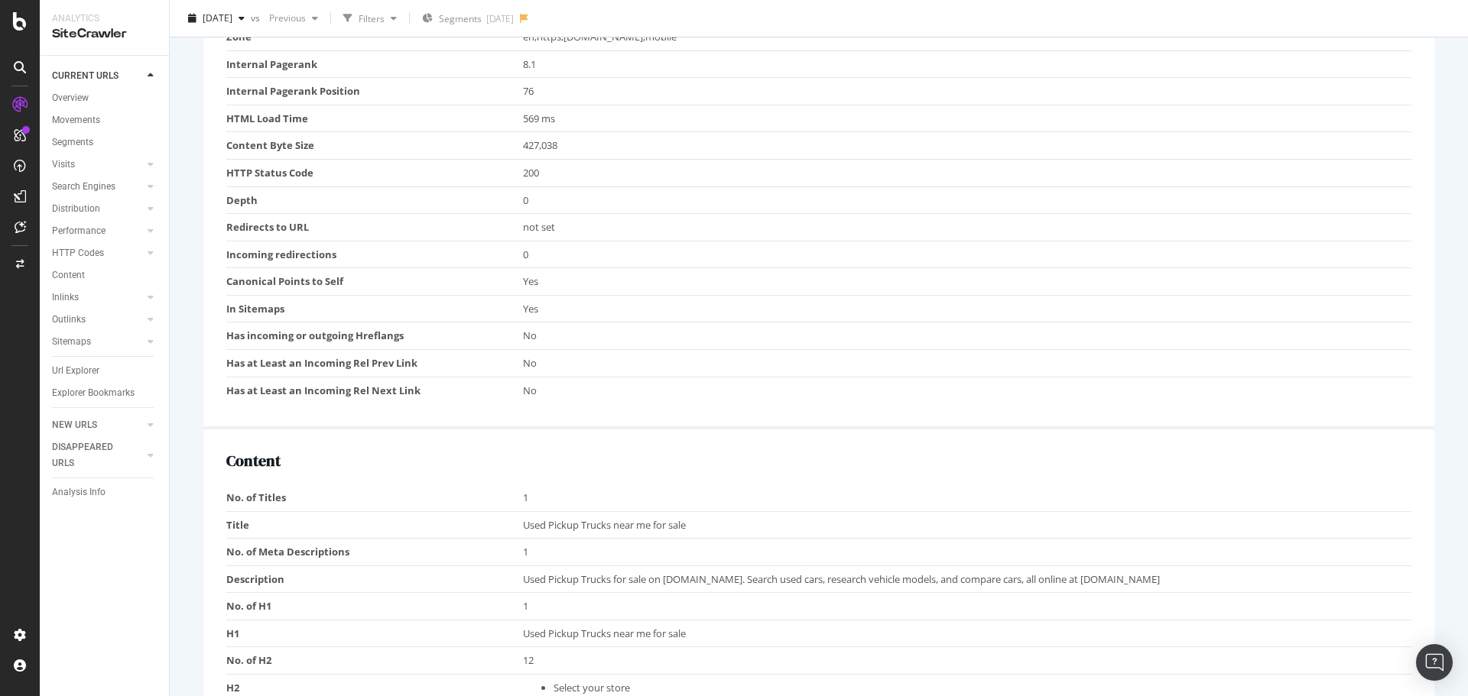
scroll to position [573, 0]
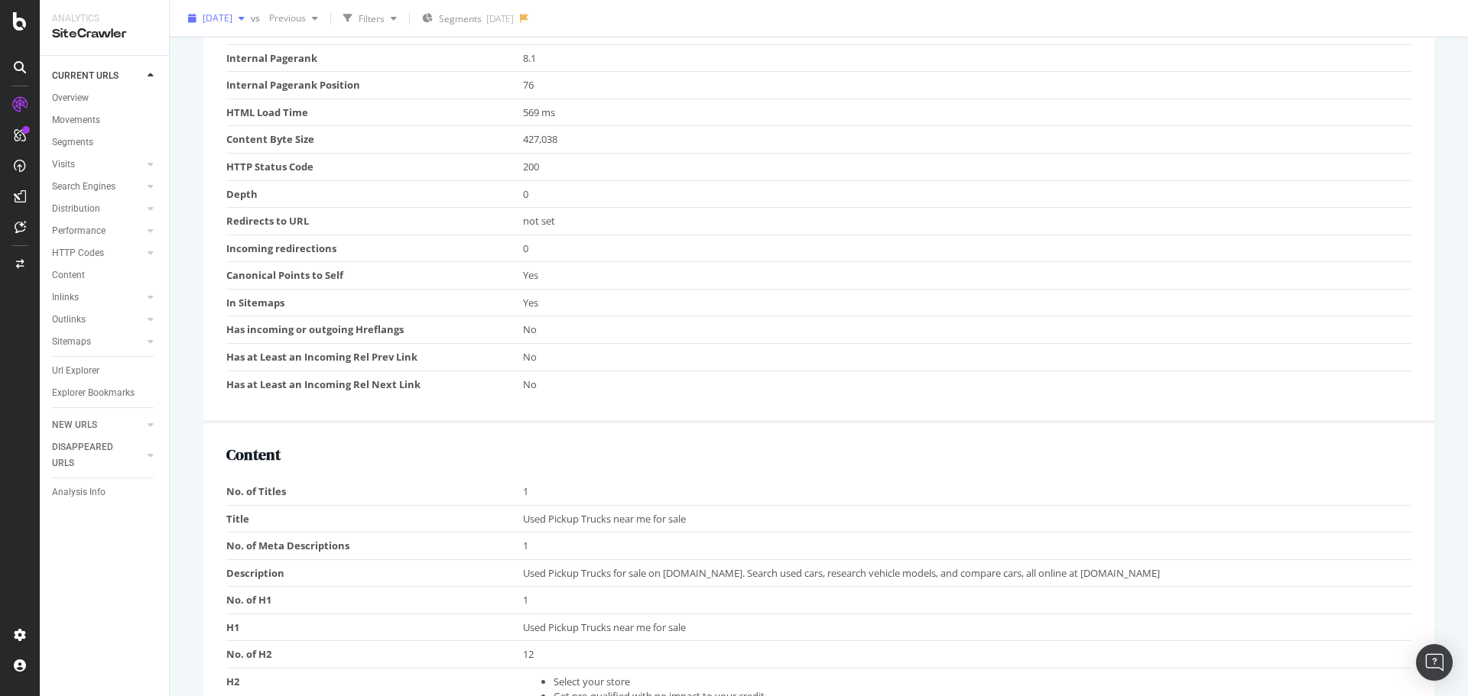
click at [251, 22] on div "button" at bounding box center [241, 18] width 18 height 9
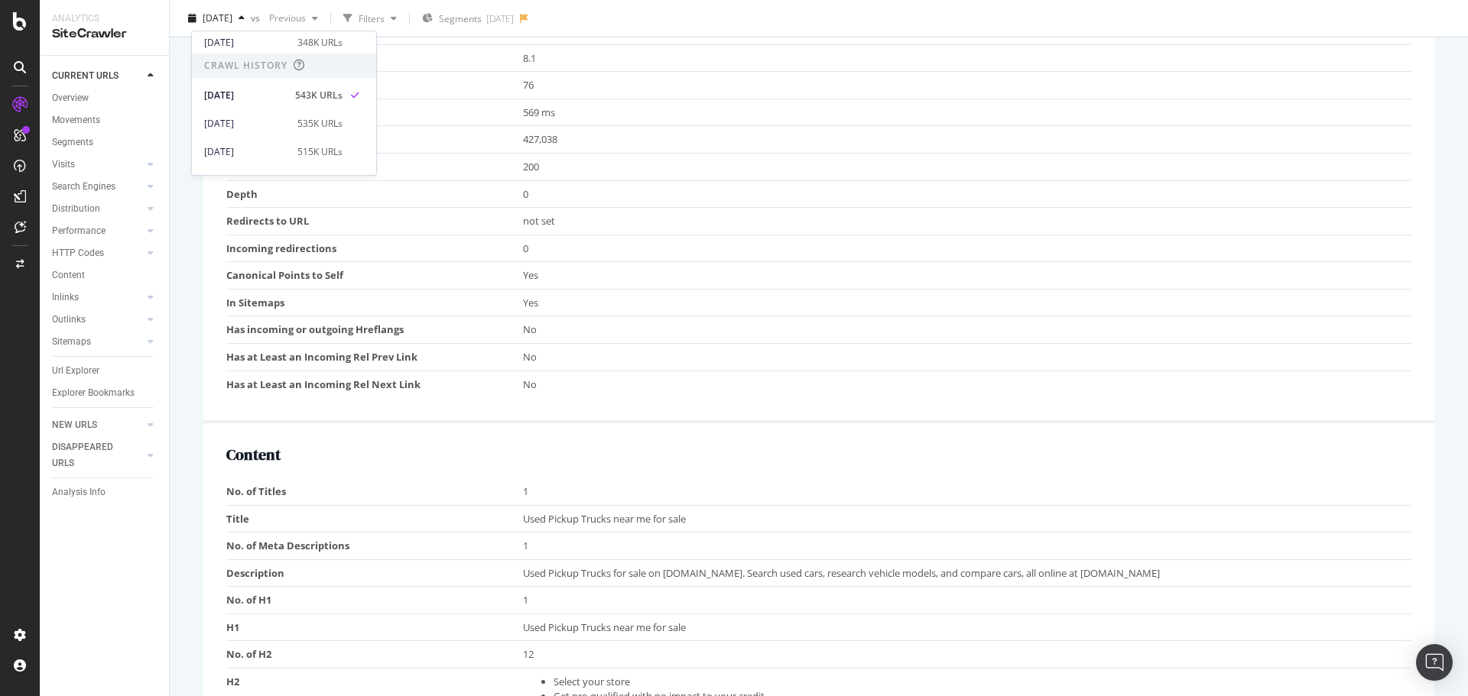
scroll to position [268, 0]
